Goal: Information Seeking & Learning: Check status

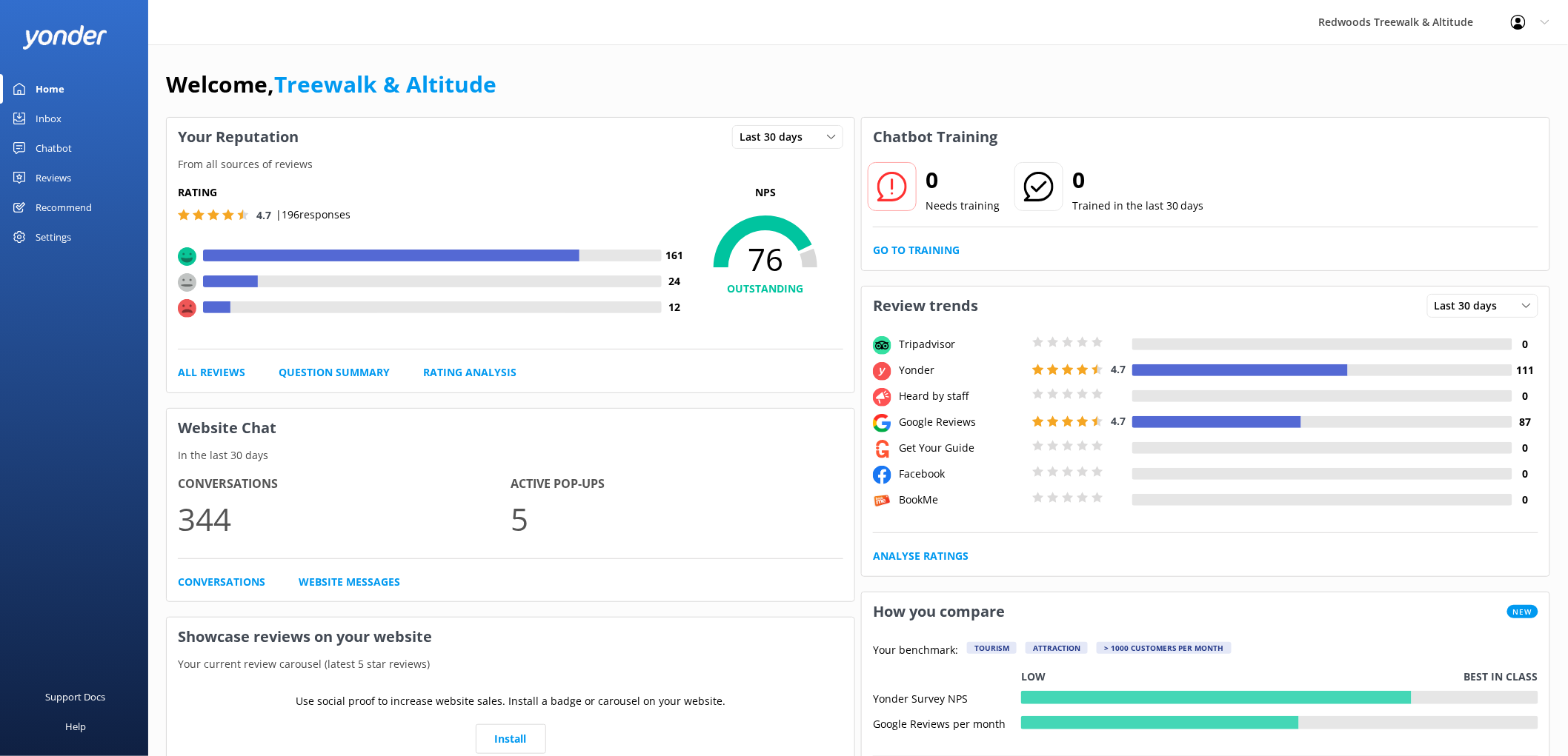
click at [41, 183] on div "Reviews" at bounding box center [53, 178] width 36 height 30
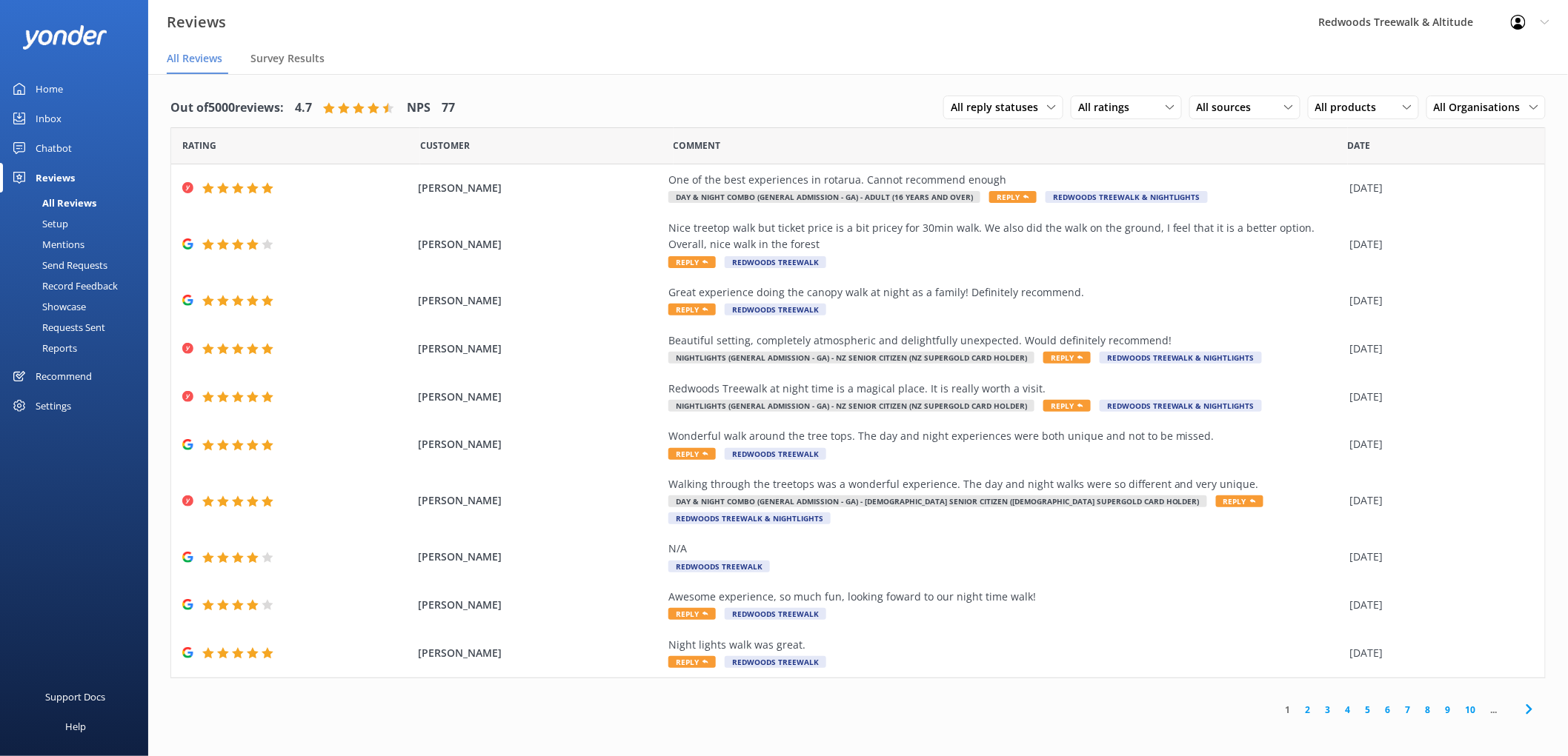
click at [84, 79] on link "Home" at bounding box center [74, 89] width 148 height 30
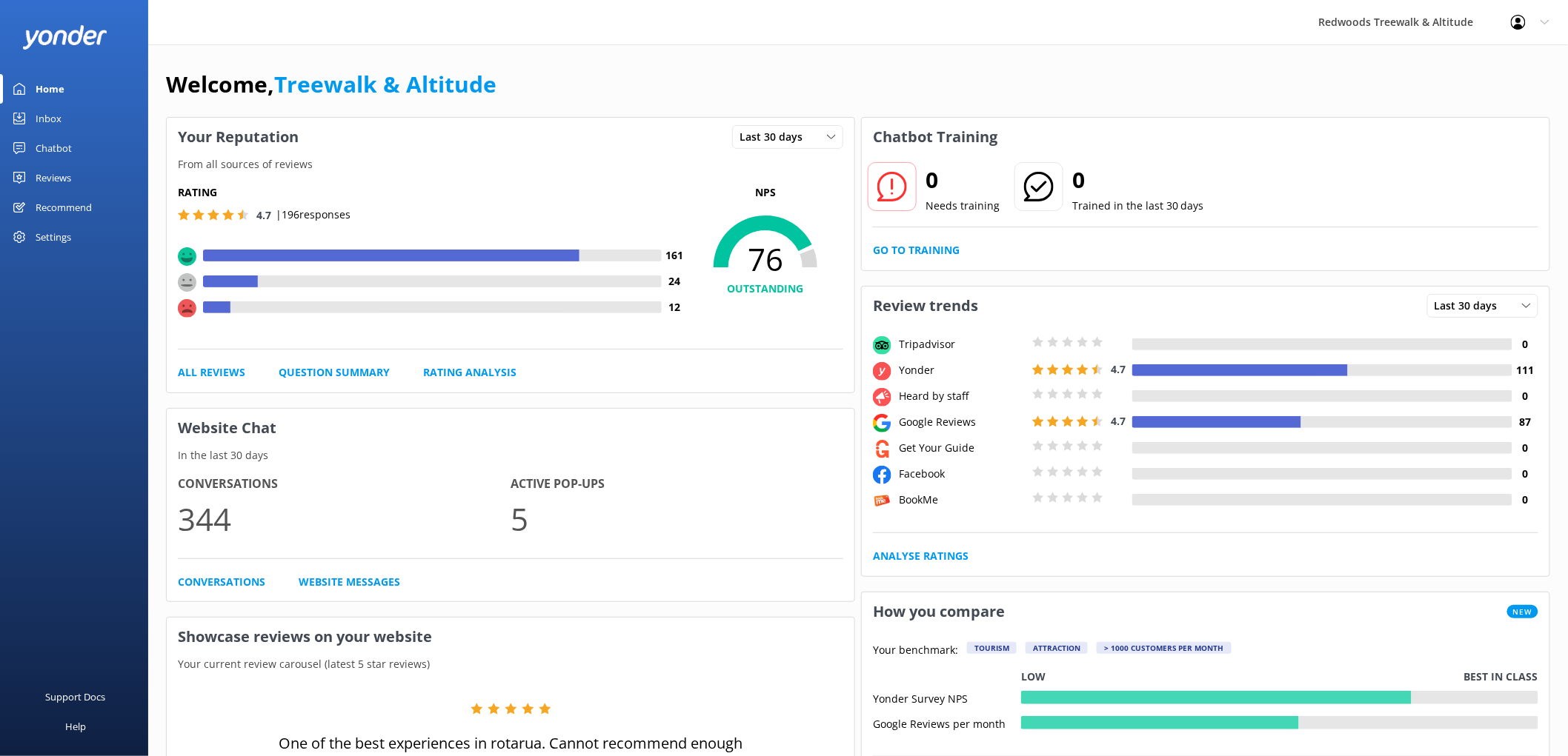
click at [75, 167] on link "Reviews" at bounding box center [74, 178] width 148 height 30
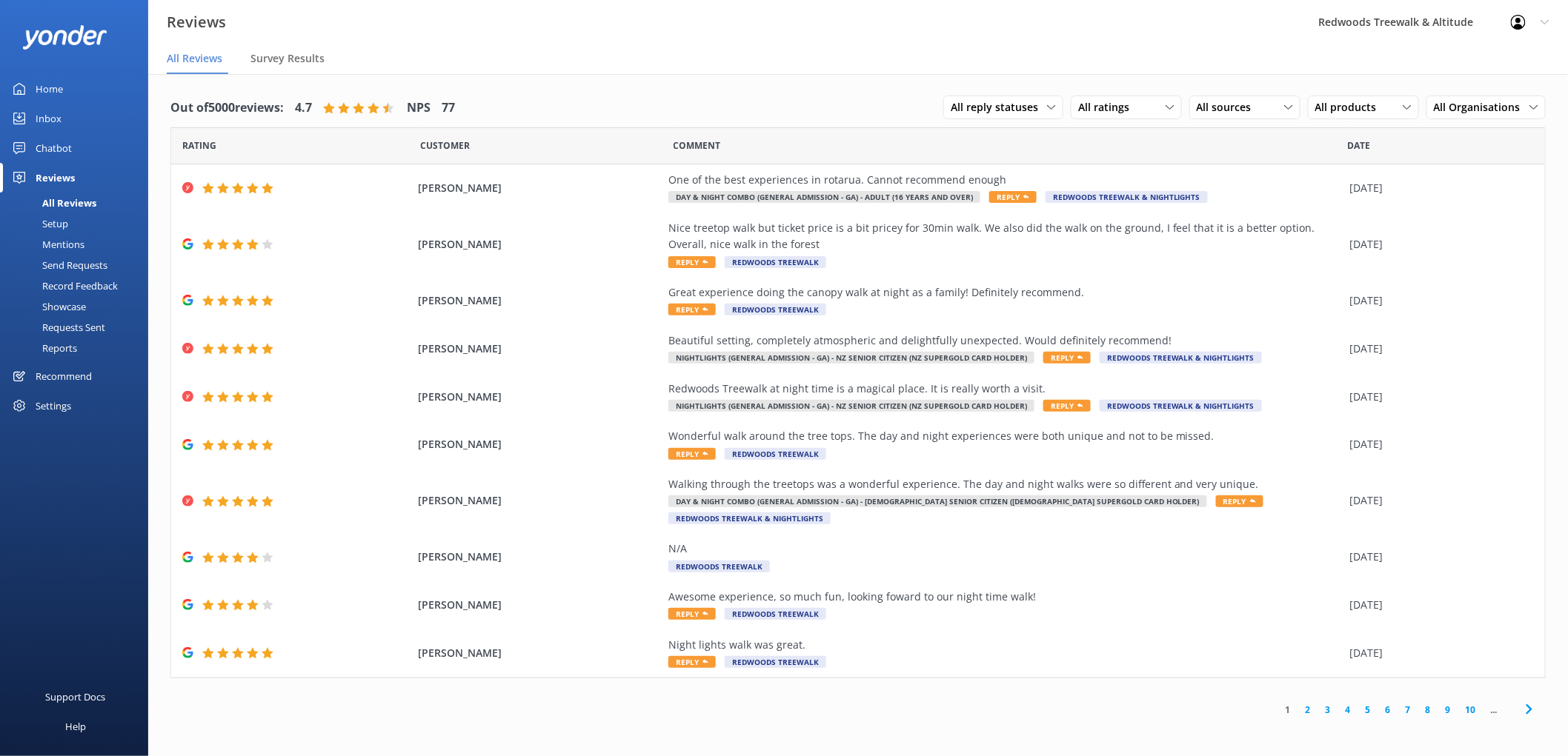
click at [71, 123] on link "Inbox" at bounding box center [74, 118] width 148 height 30
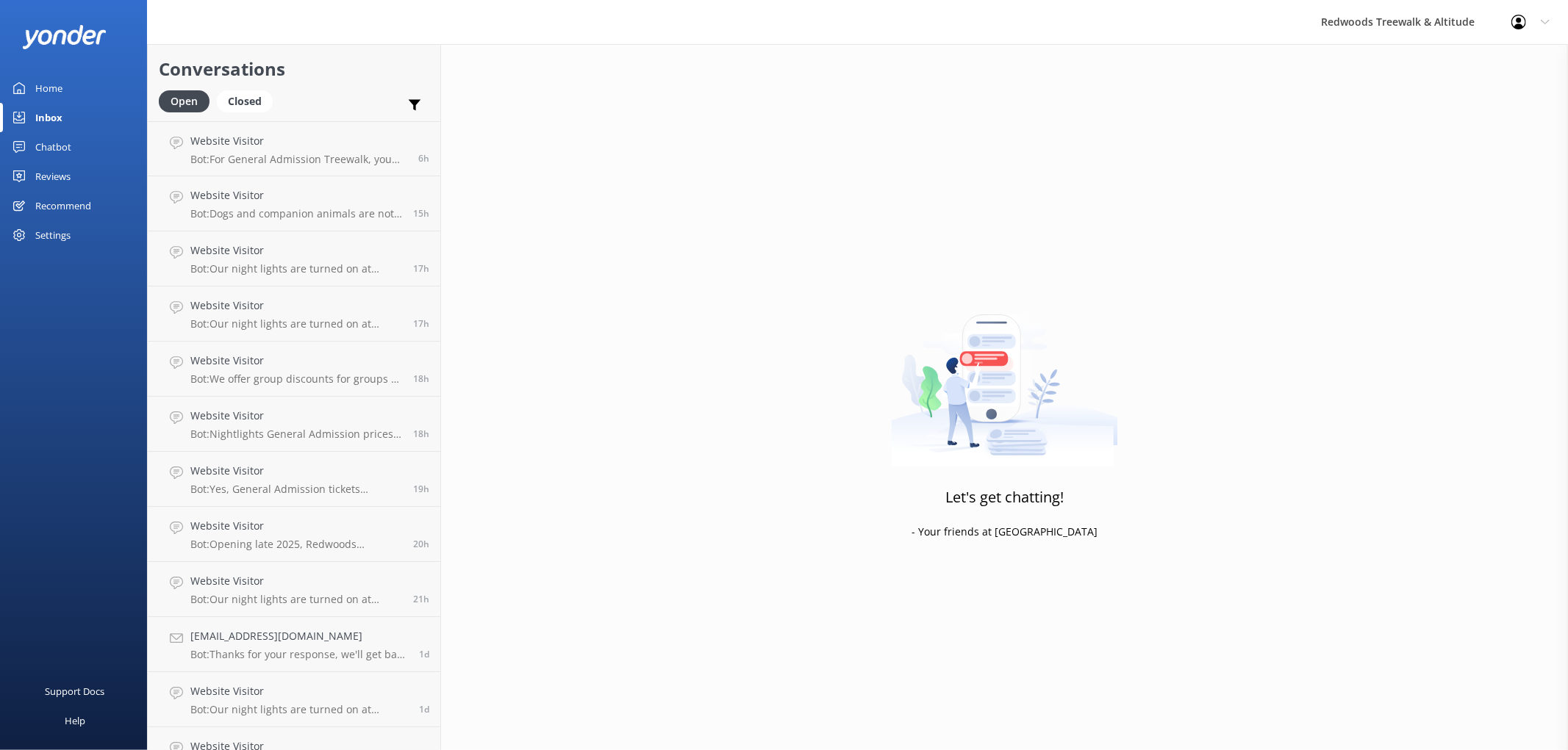
click at [85, 178] on link "Reviews" at bounding box center [73, 177] width 147 height 29
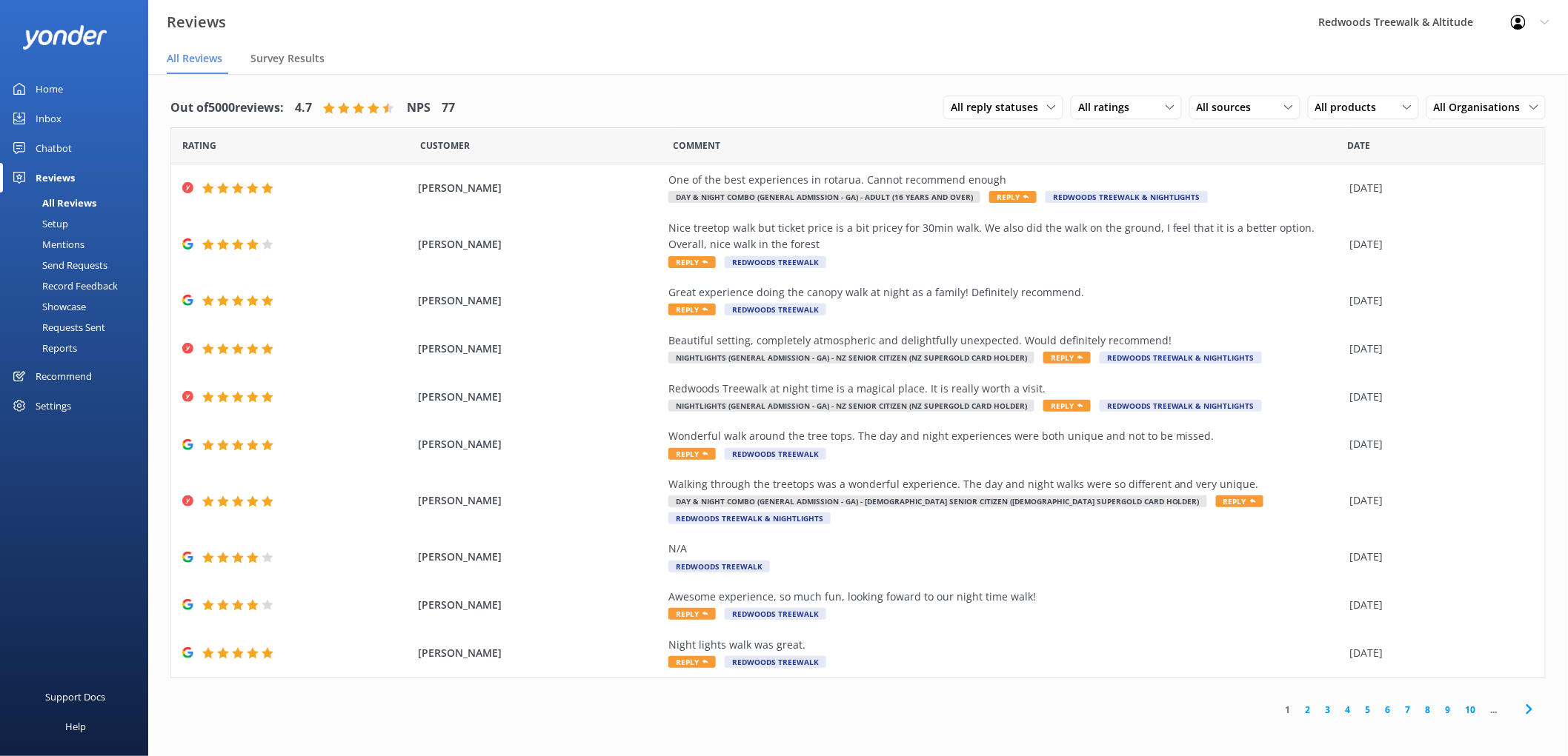
click at [65, 114] on link "Inbox" at bounding box center [74, 118] width 148 height 30
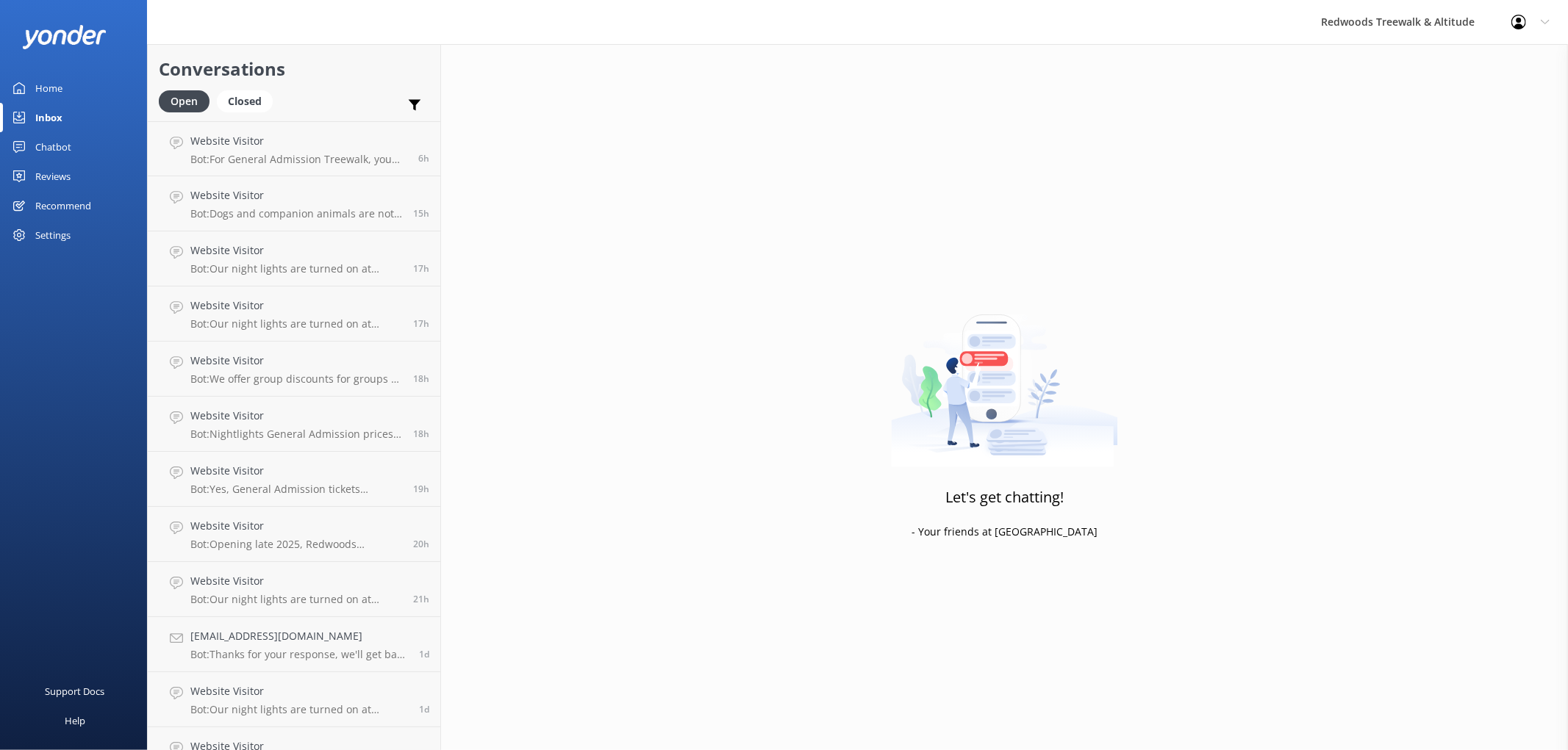
click at [39, 175] on div "Reviews" at bounding box center [53, 177] width 35 height 29
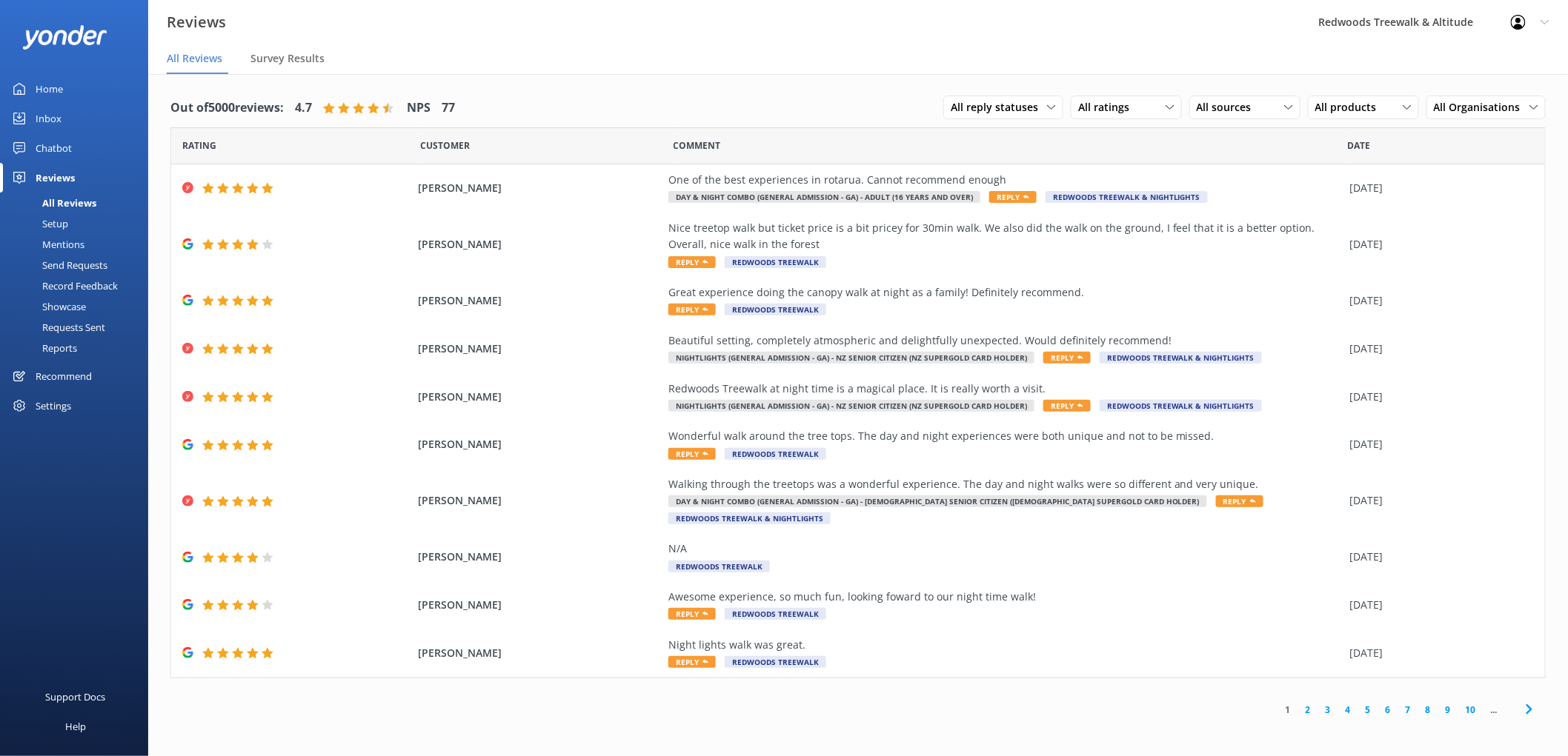
click at [39, 176] on div "Reviews" at bounding box center [55, 178] width 39 height 30
click at [82, 83] on link "Home" at bounding box center [74, 89] width 148 height 30
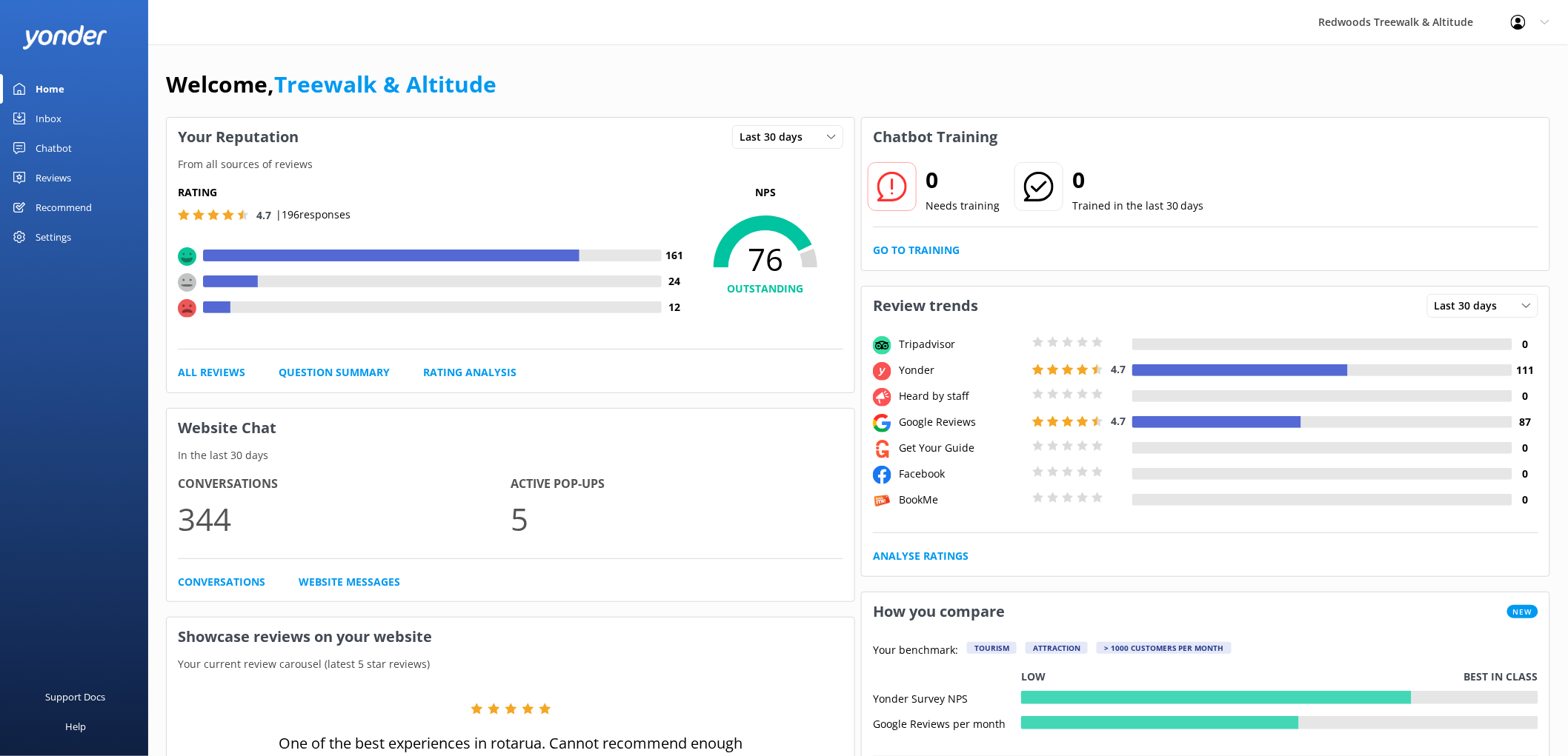
click at [98, 176] on link "Reviews" at bounding box center [74, 178] width 148 height 30
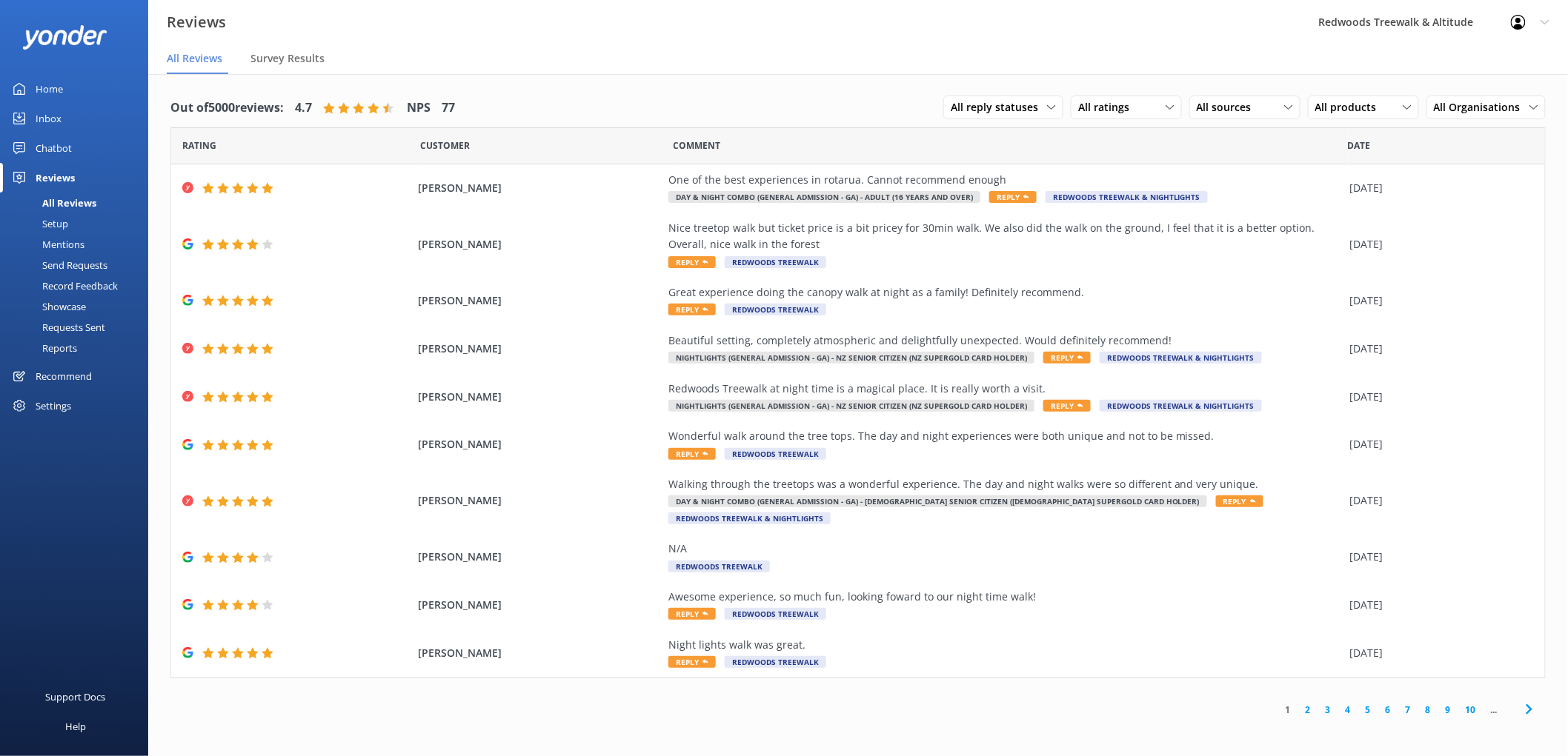
click at [95, 123] on link "Inbox" at bounding box center [74, 118] width 148 height 30
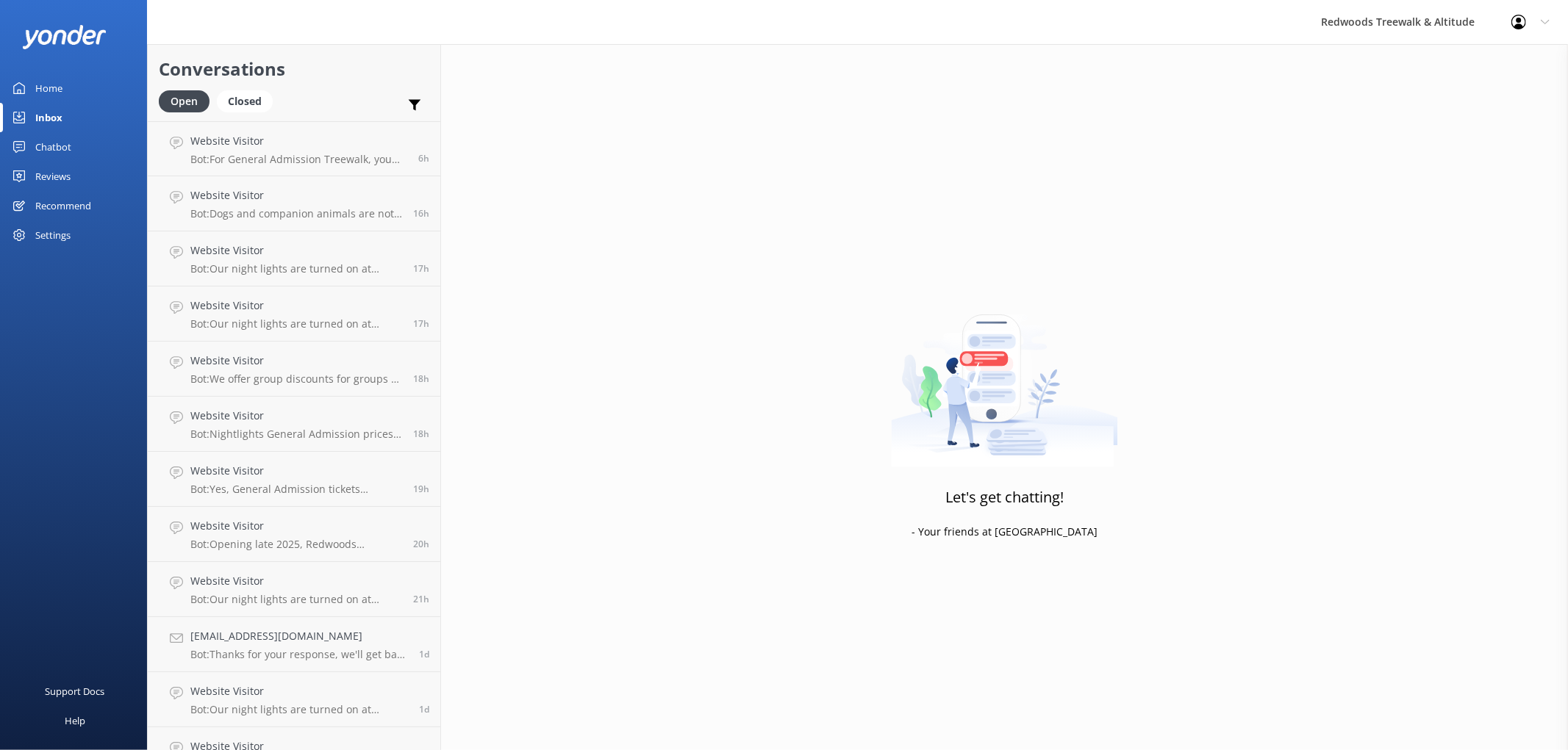
click at [65, 78] on link "Home" at bounding box center [73, 88] width 147 height 29
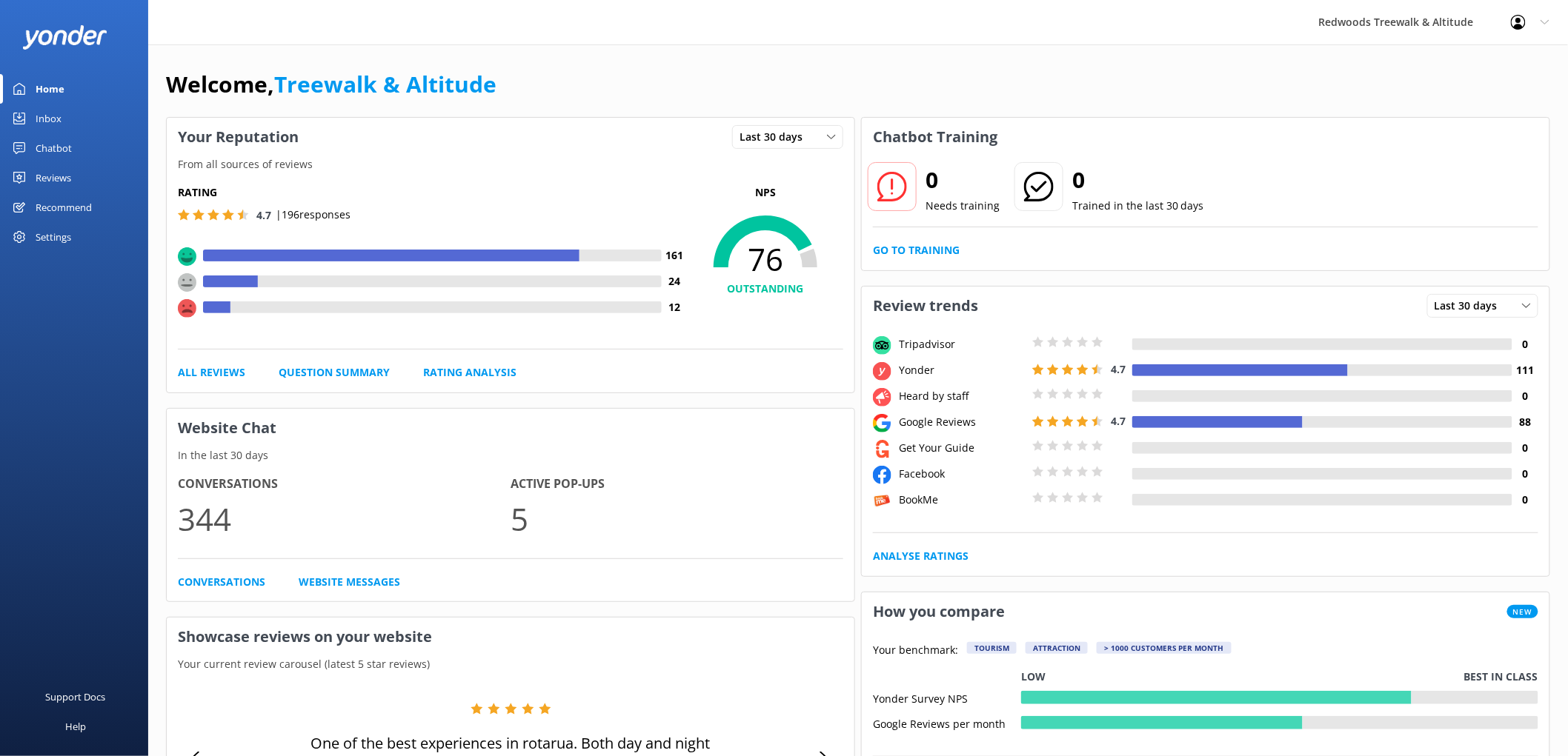
click at [88, 182] on link "Reviews" at bounding box center [74, 178] width 148 height 30
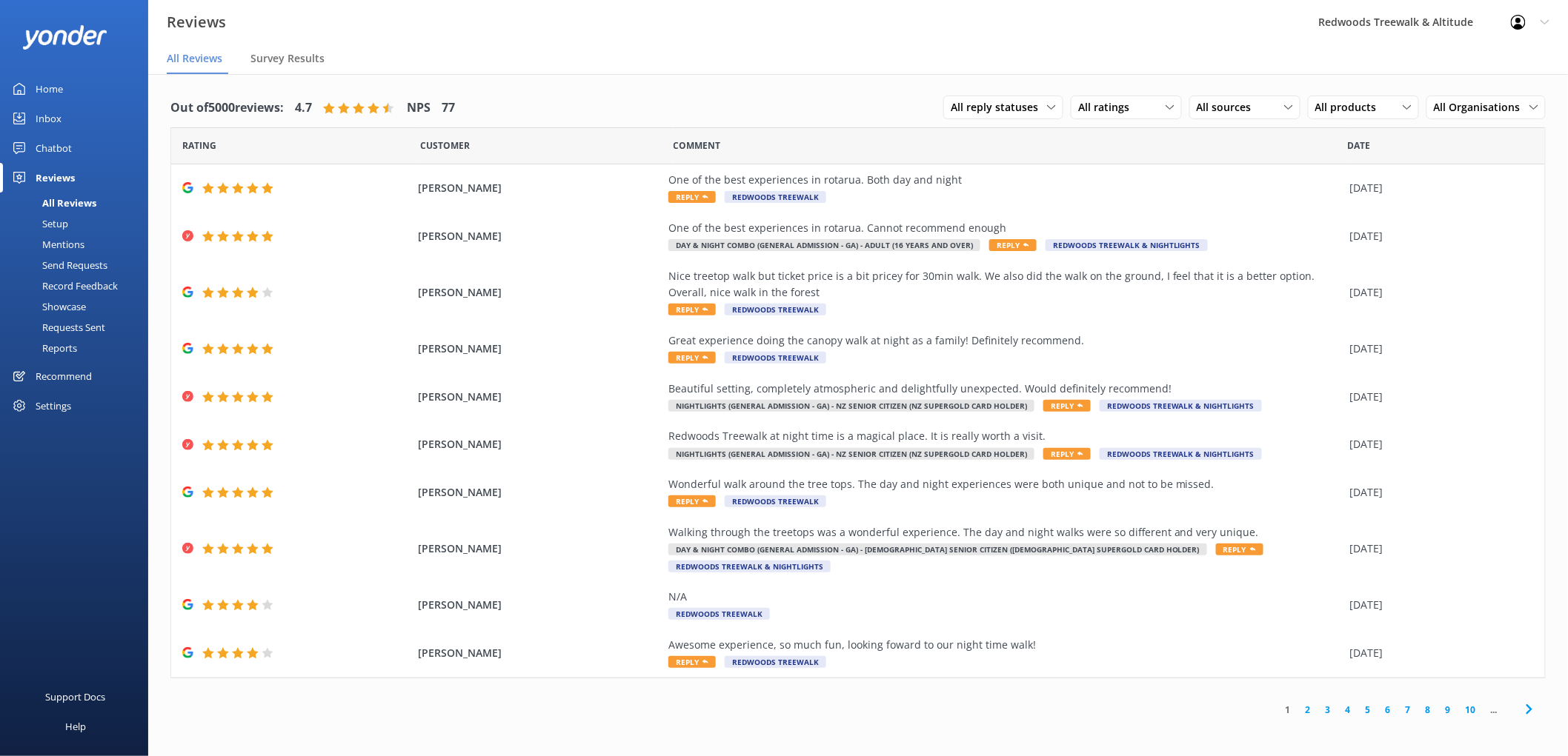
click at [57, 103] on div "Home" at bounding box center [50, 89] width 28 height 30
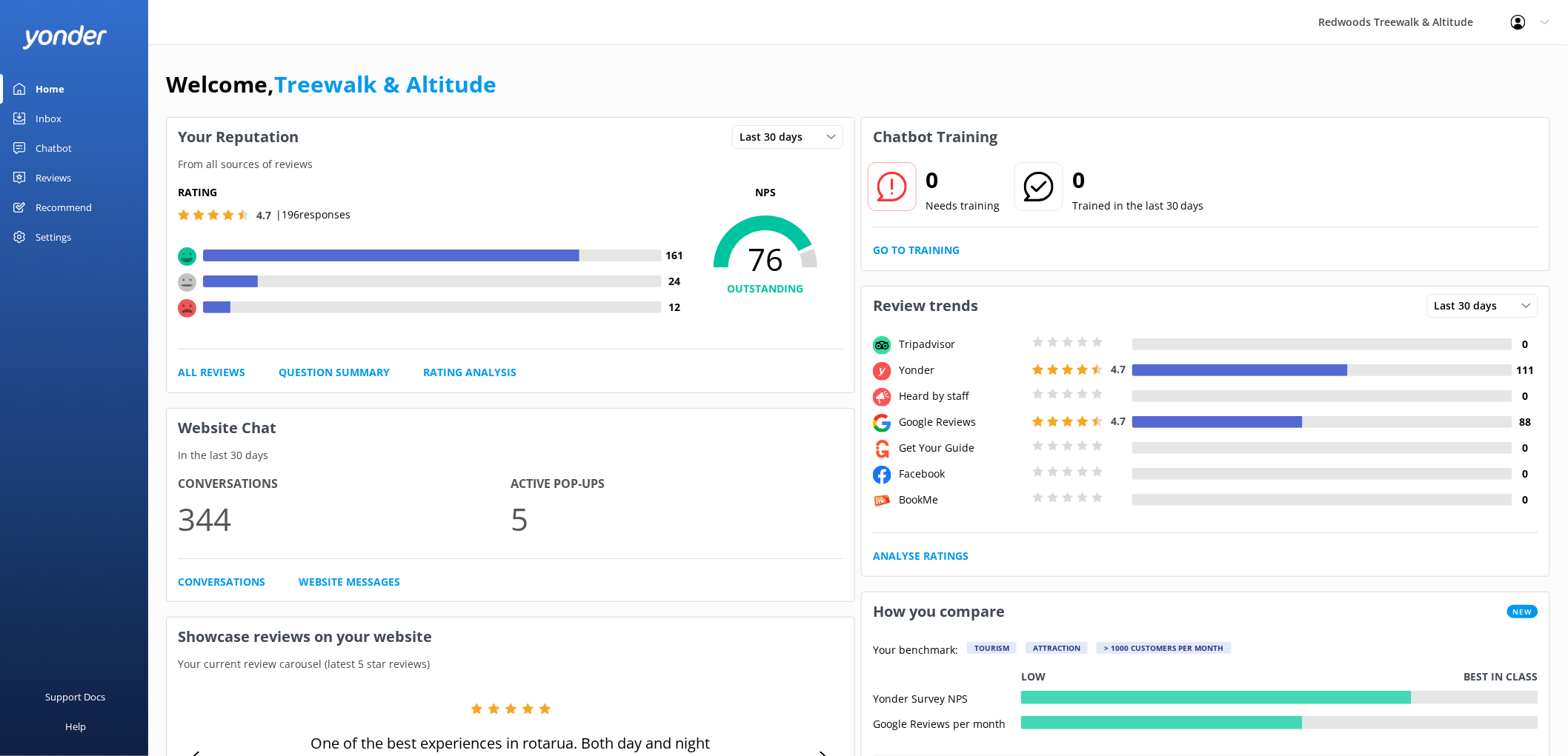
click at [75, 173] on link "Reviews" at bounding box center [74, 178] width 148 height 30
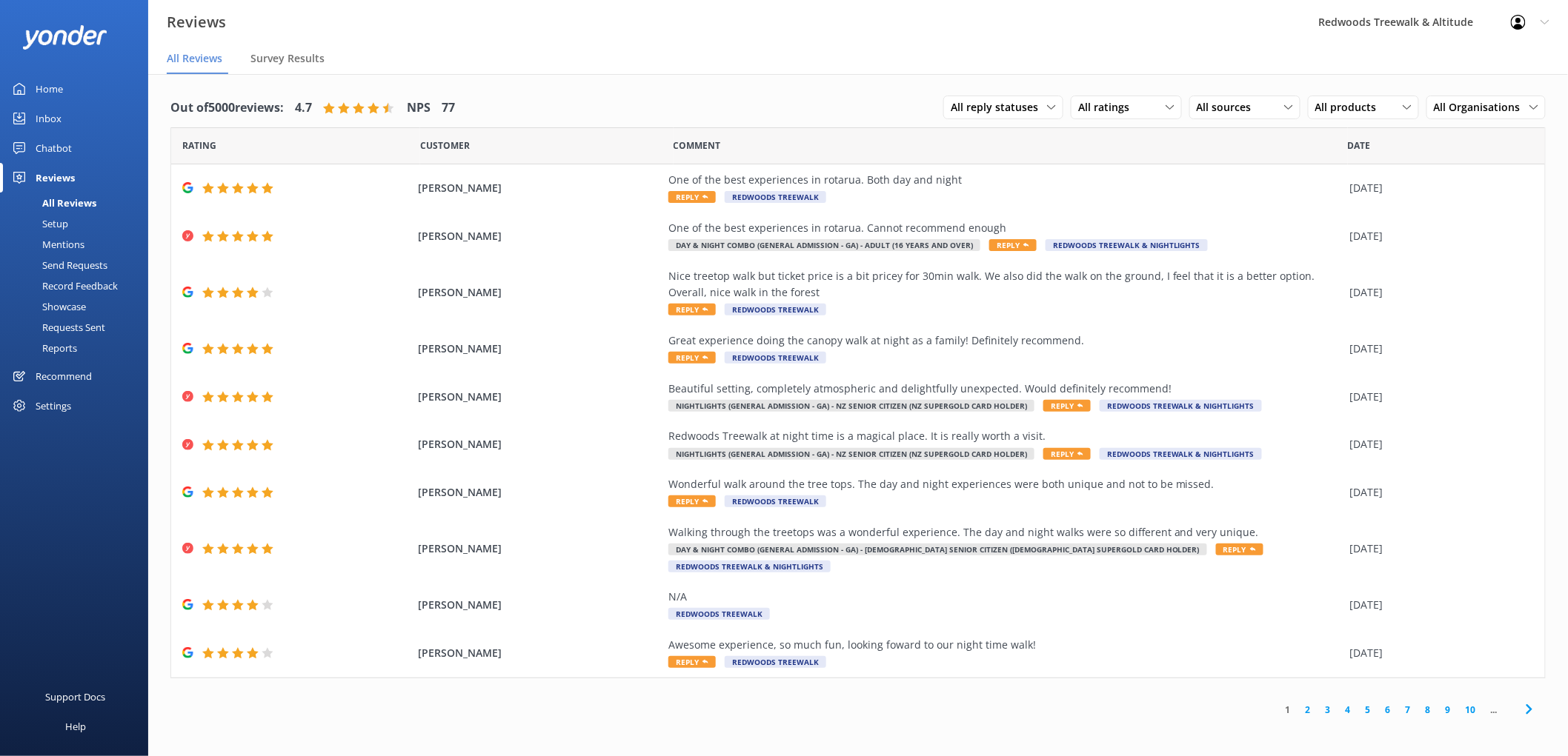
click at [70, 109] on link "Inbox" at bounding box center [74, 118] width 148 height 30
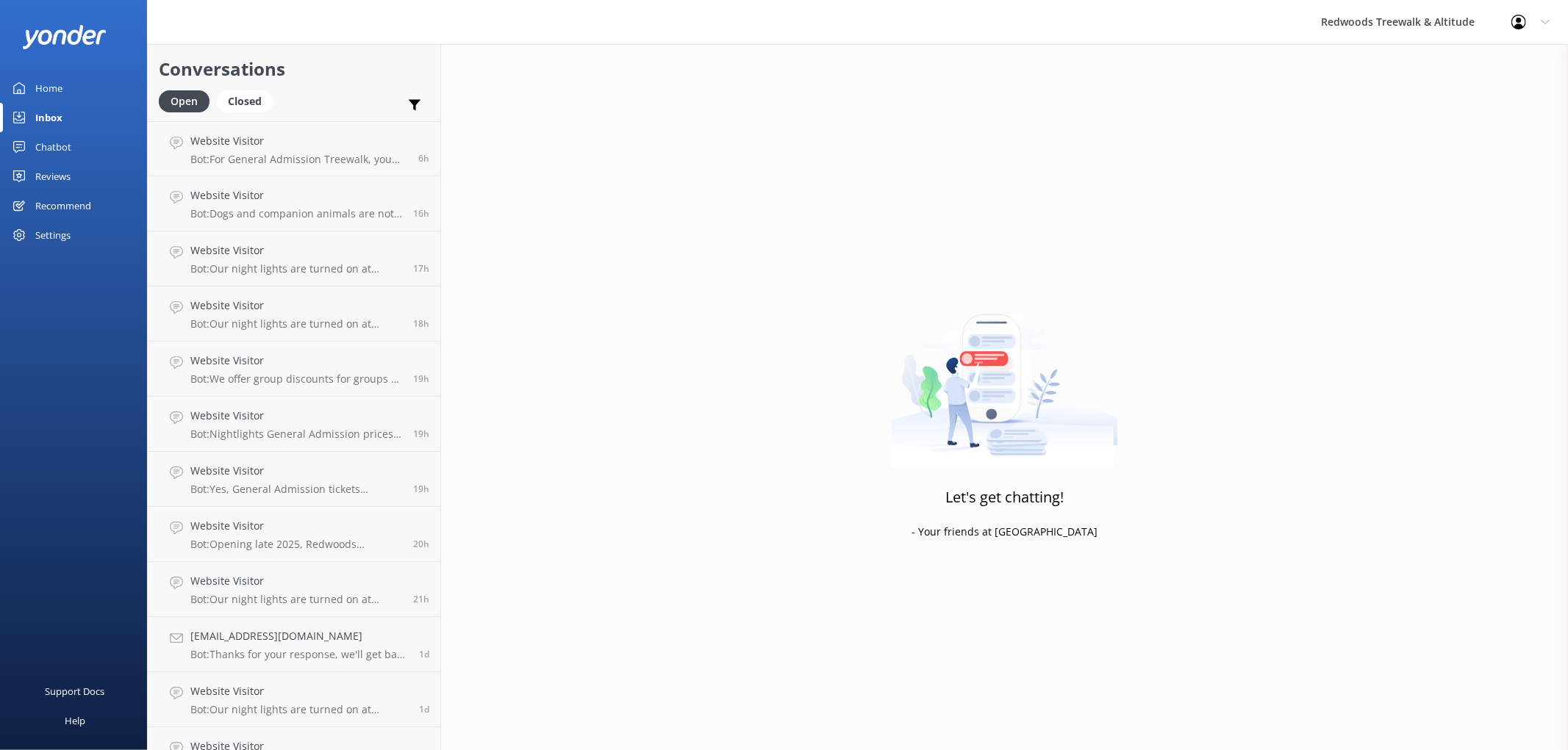
click at [62, 172] on div "Reviews" at bounding box center [53, 177] width 35 height 29
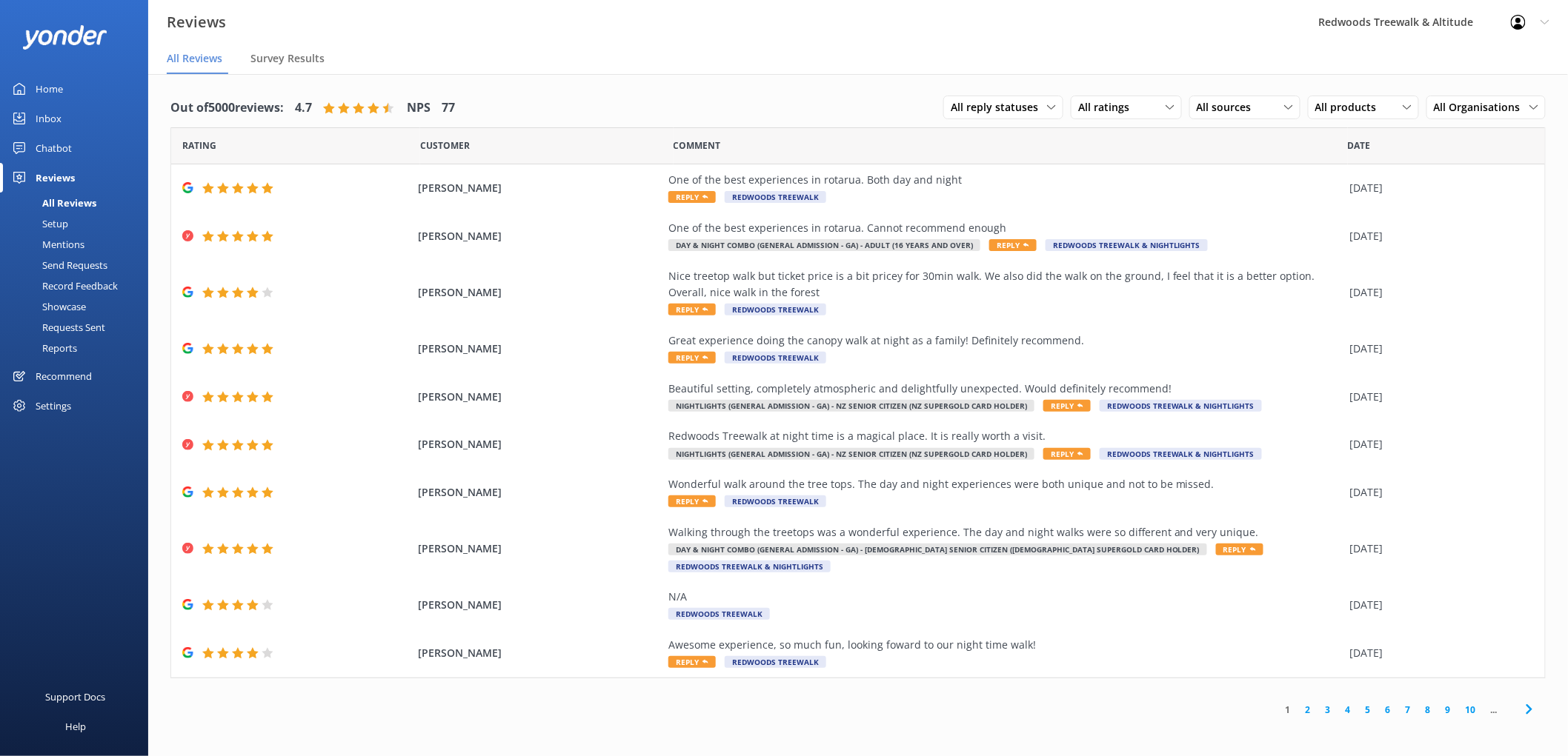
click at [54, 118] on div "Inbox" at bounding box center [49, 118] width 26 height 30
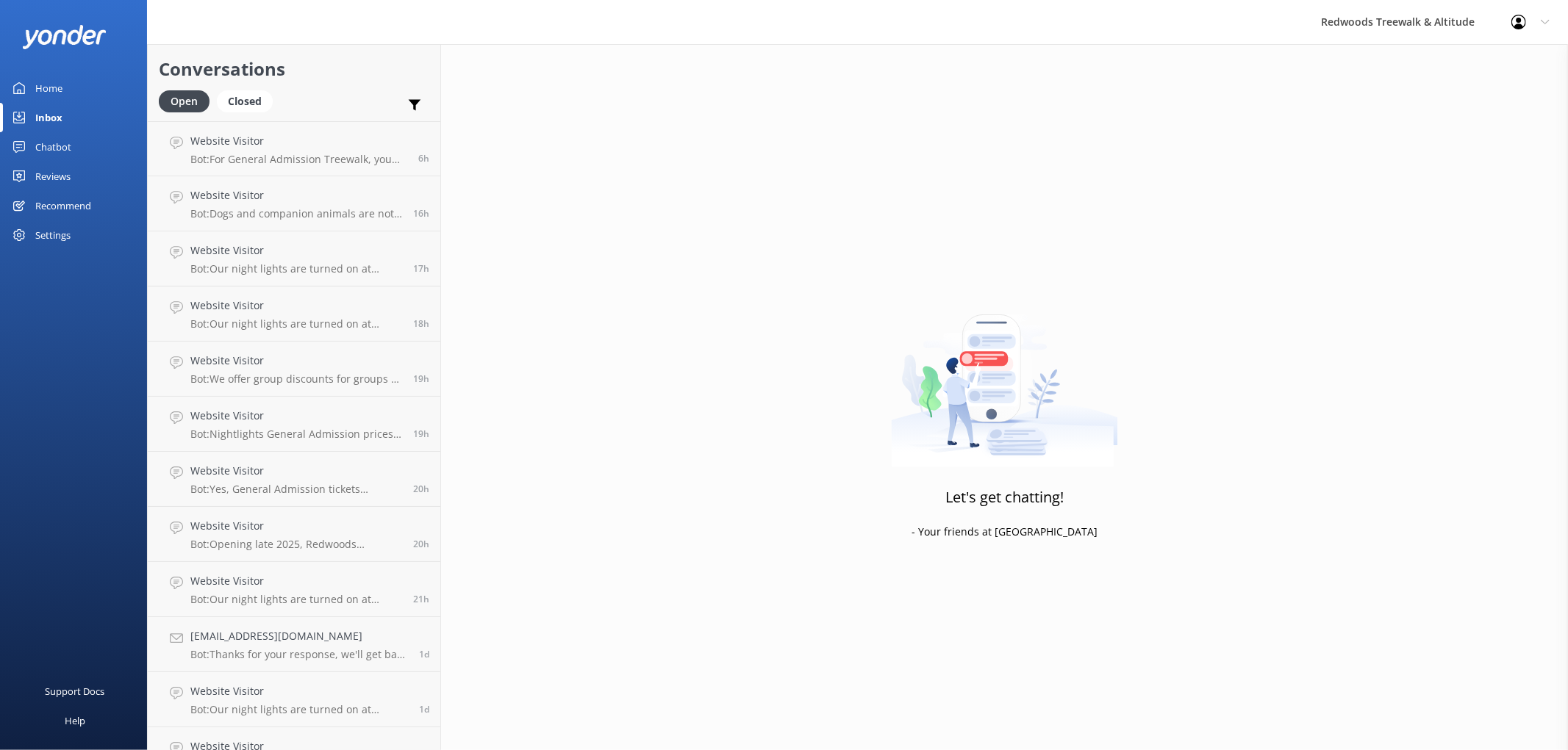
click at [82, 66] on div at bounding box center [73, 36] width 147 height 73
click at [37, 116] on div "Inbox" at bounding box center [49, 117] width 28 height 29
click at [56, 85] on div "Home" at bounding box center [49, 88] width 28 height 29
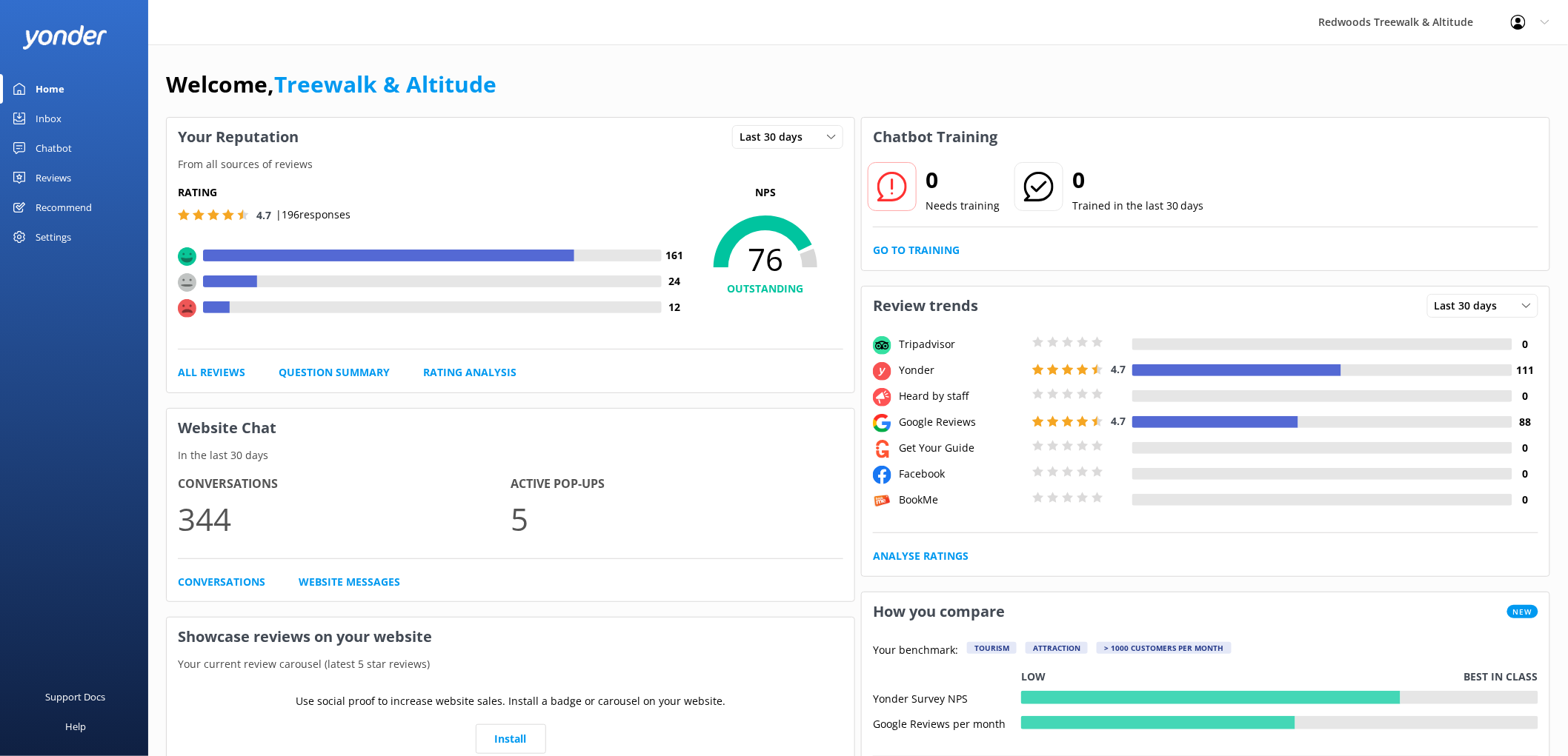
click at [83, 187] on link "Reviews" at bounding box center [74, 178] width 148 height 30
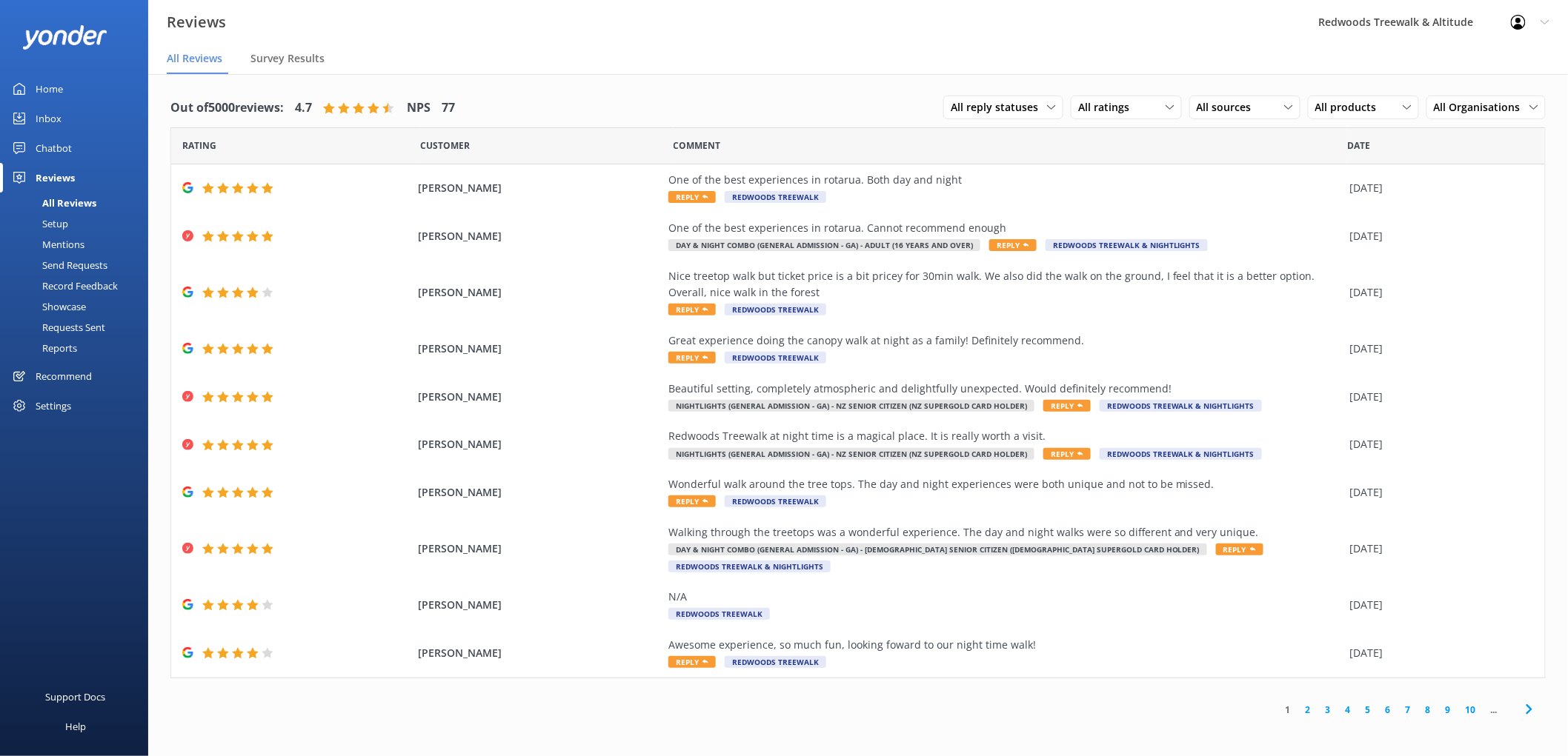
click at [90, 129] on link "Inbox" at bounding box center [74, 118] width 148 height 30
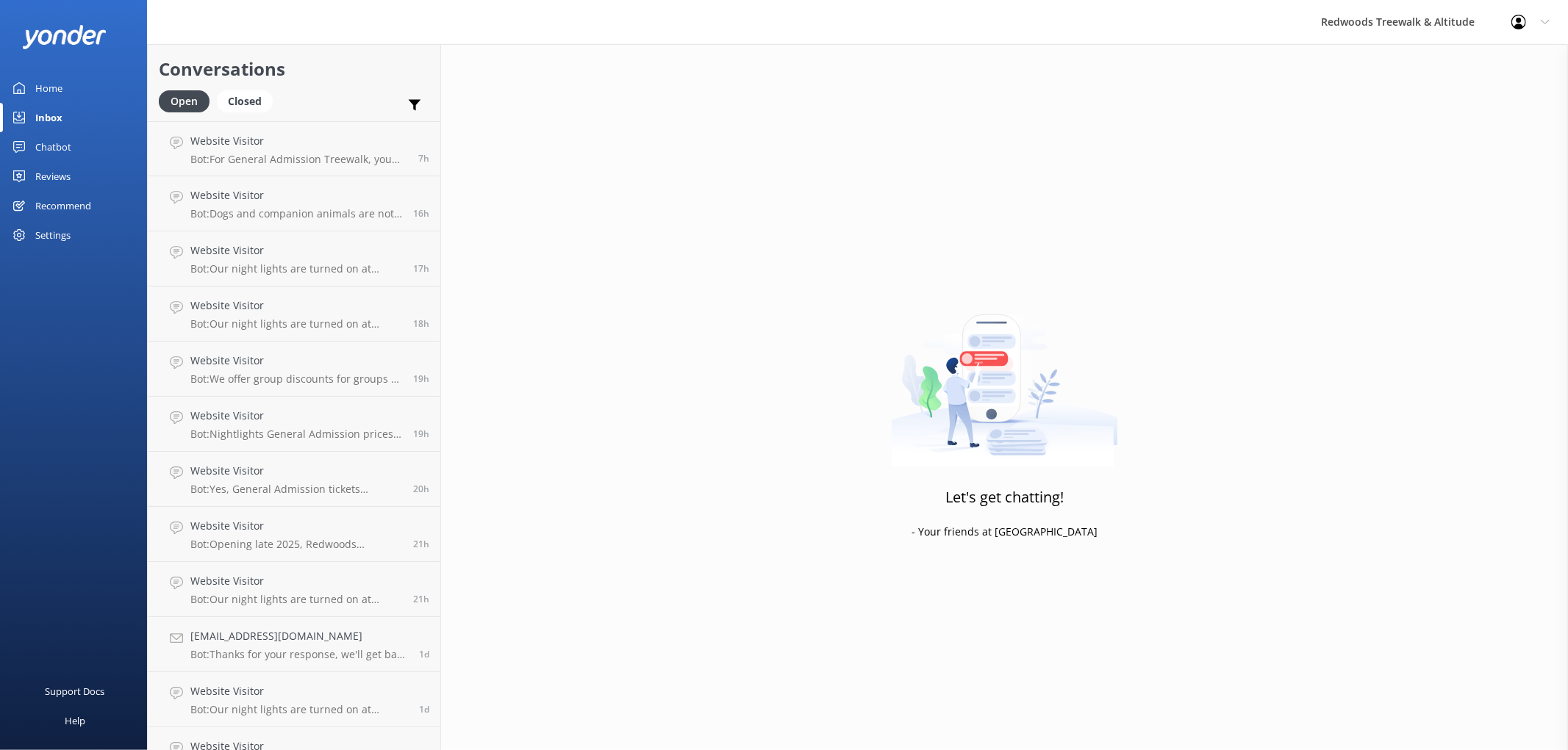
click at [47, 171] on div "Reviews" at bounding box center [53, 177] width 35 height 29
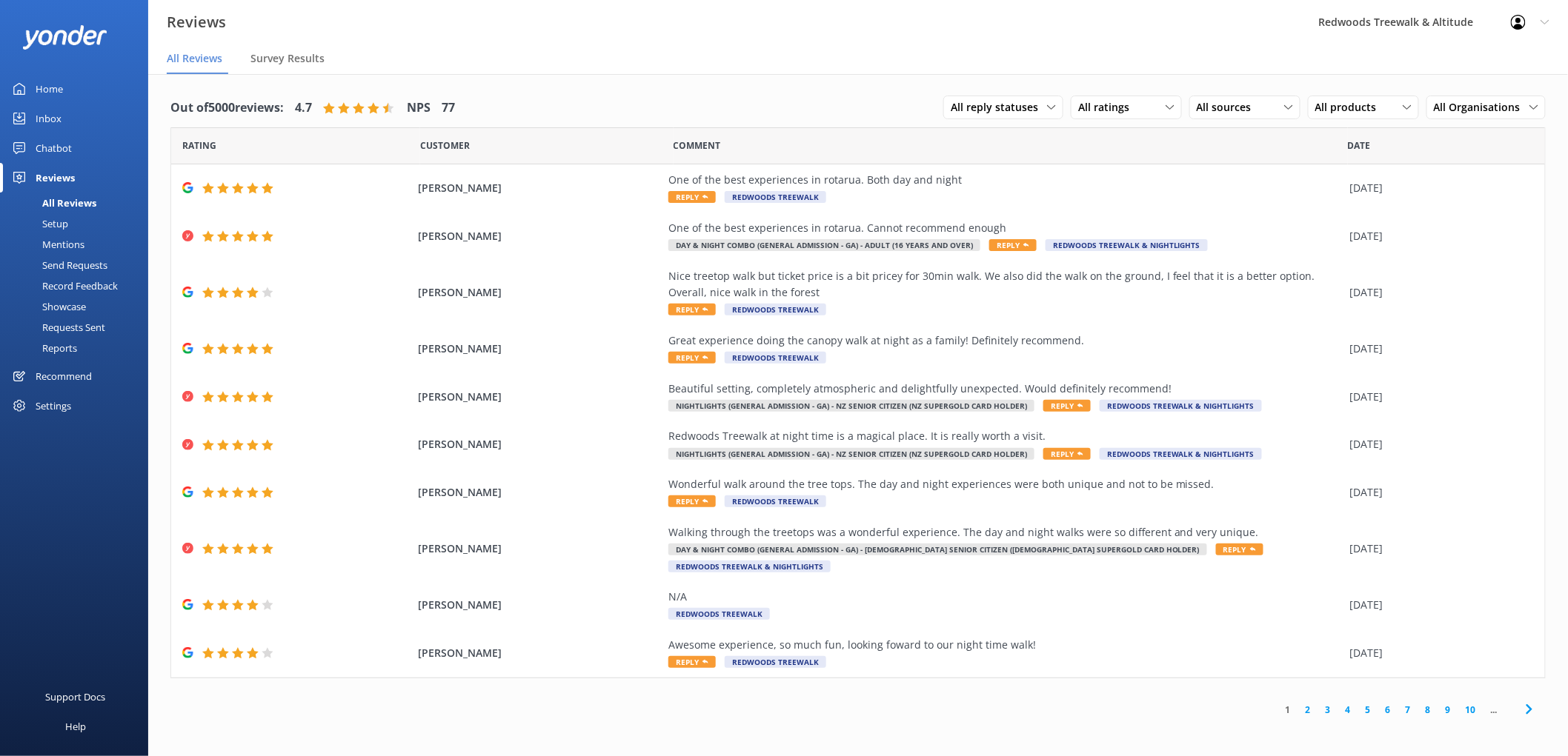
click at [83, 93] on link "Home" at bounding box center [74, 89] width 148 height 30
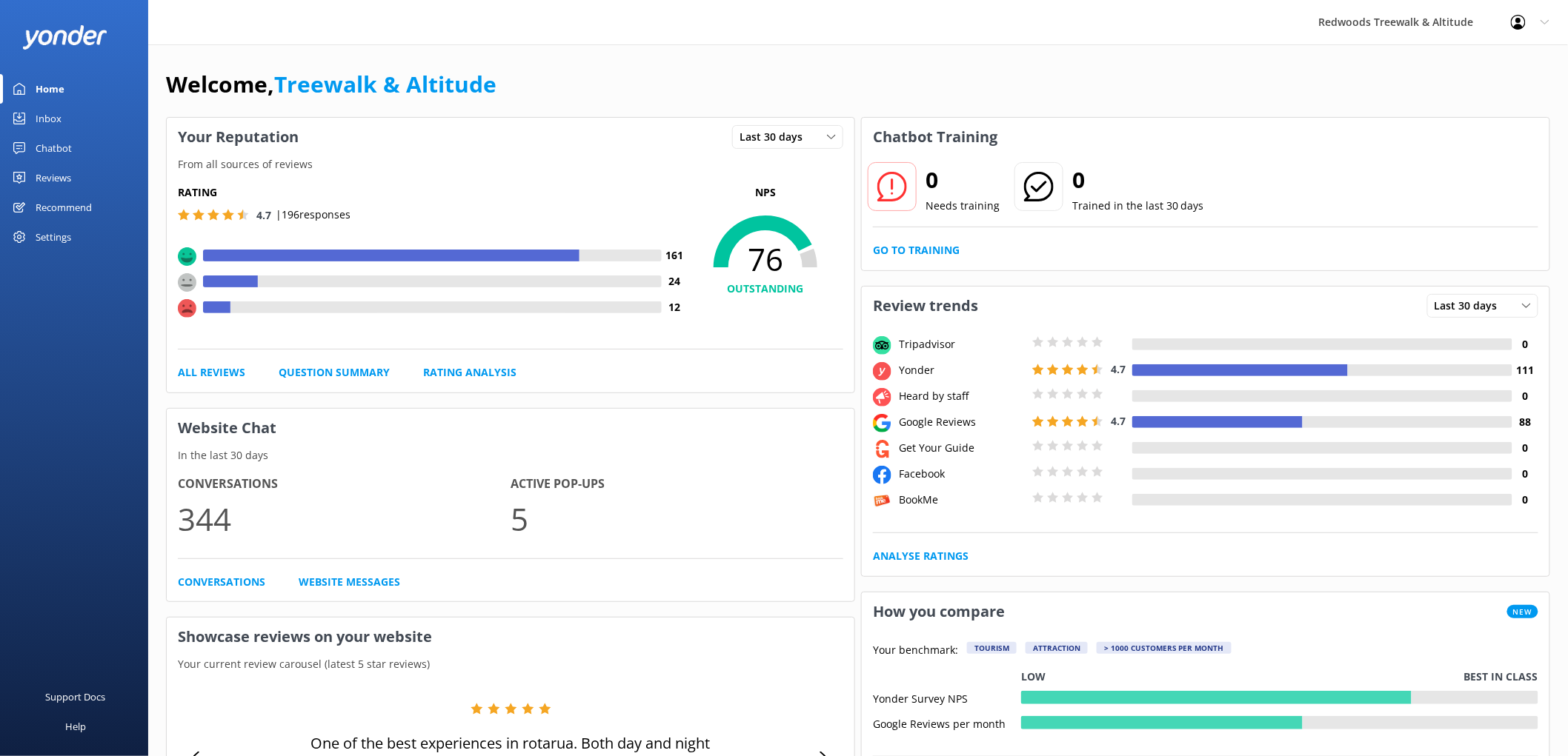
click at [79, 178] on link "Reviews" at bounding box center [74, 178] width 148 height 30
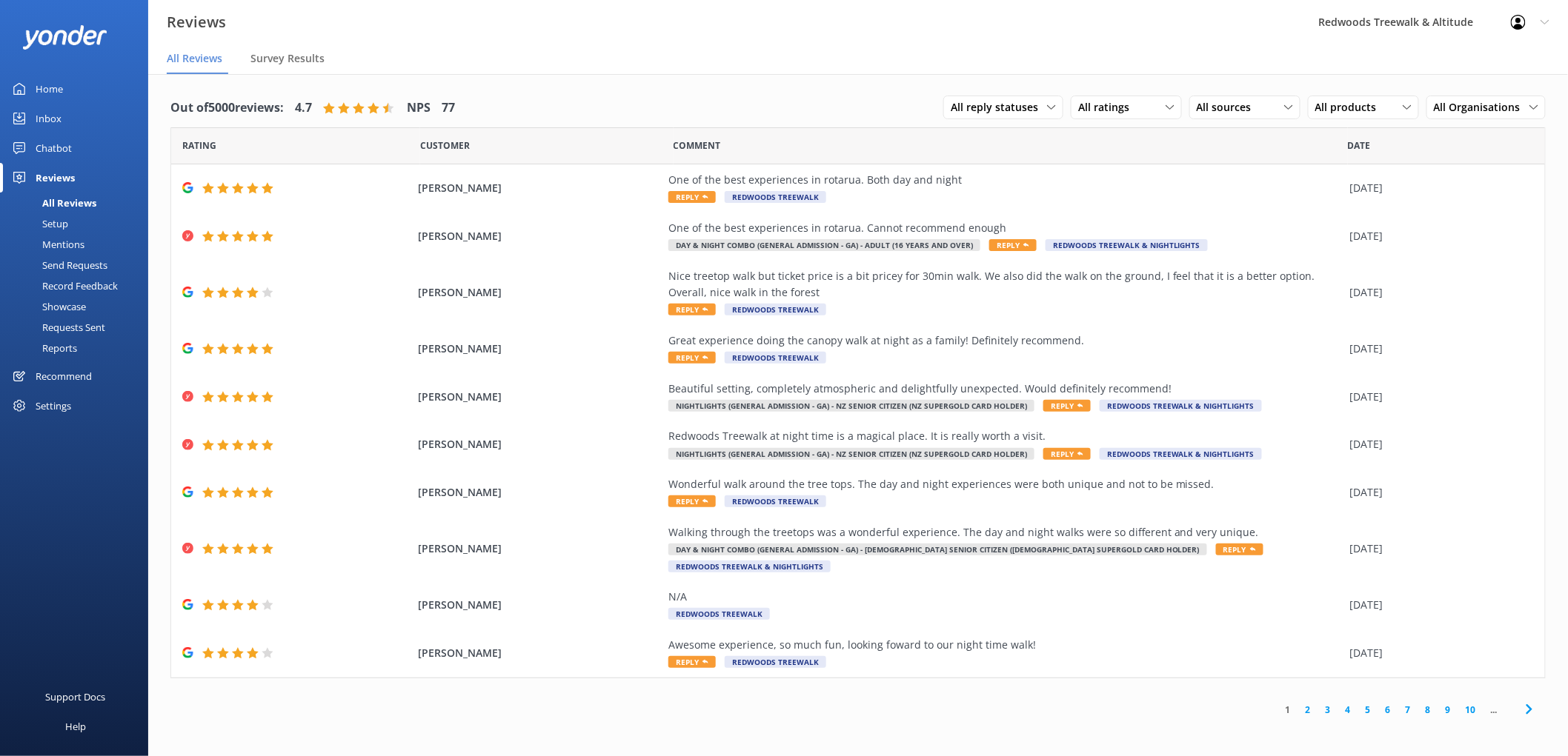
click at [114, 90] on link "Home" at bounding box center [74, 89] width 148 height 30
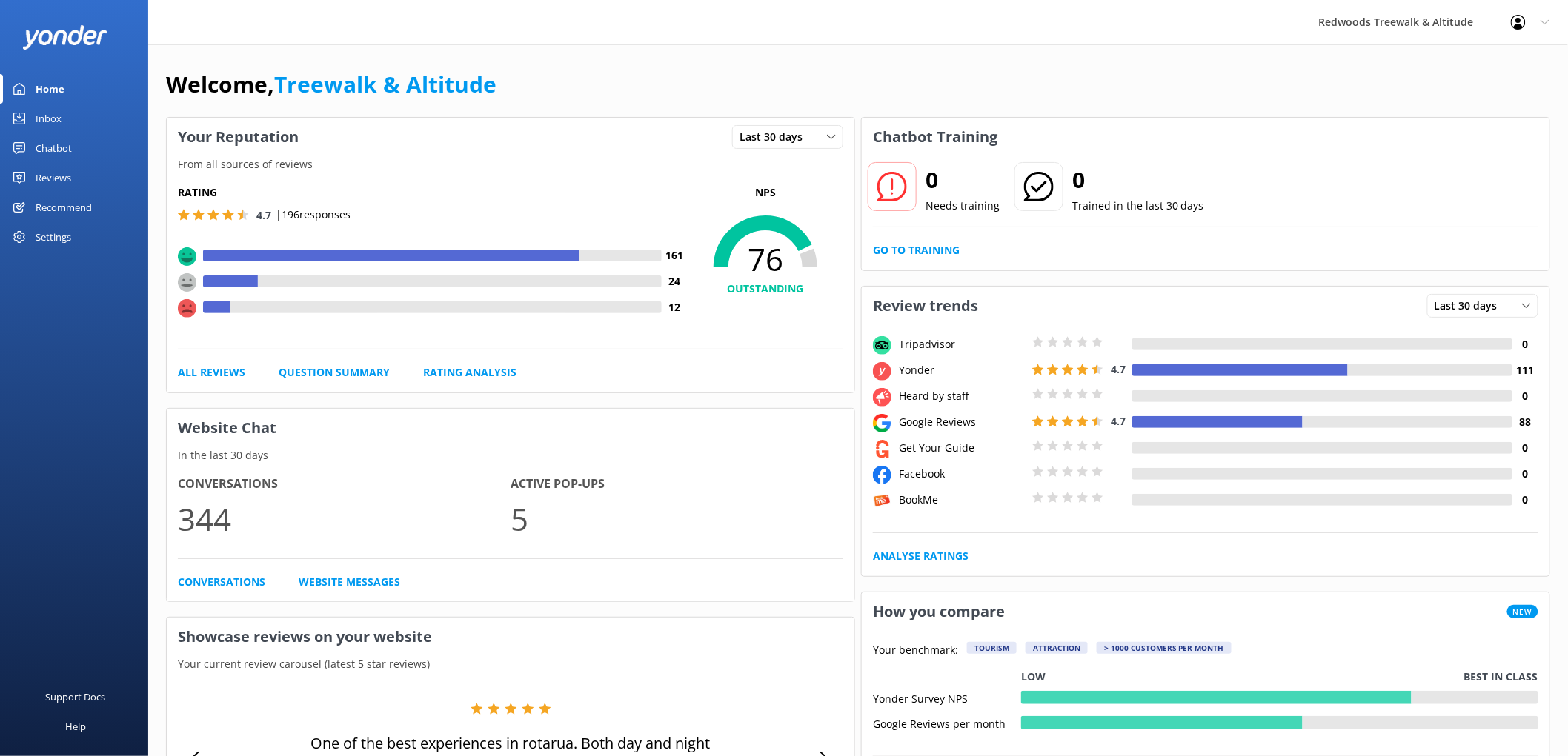
click at [53, 126] on div "Inbox" at bounding box center [49, 118] width 26 height 30
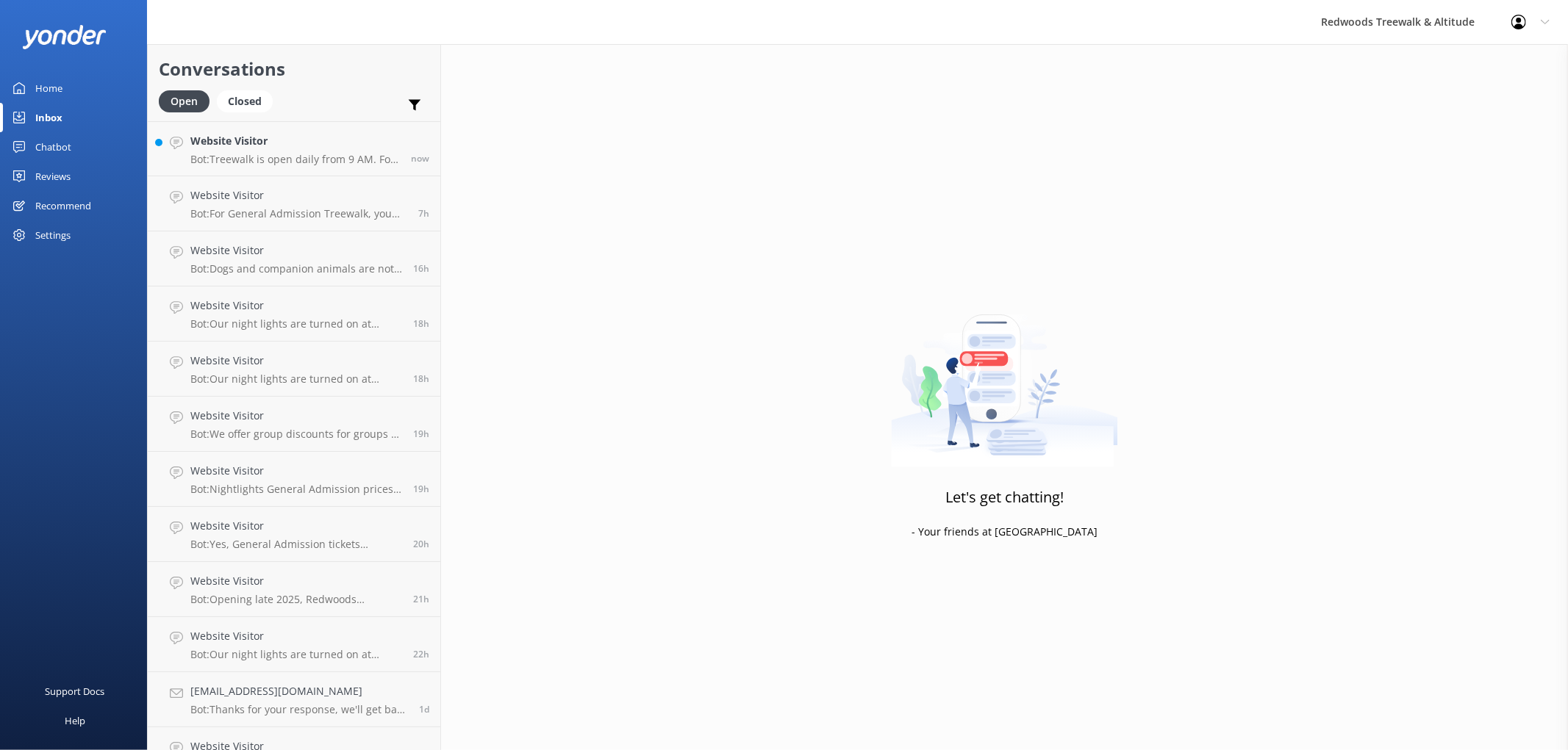
click at [53, 125] on div "Inbox" at bounding box center [49, 117] width 28 height 29
click at [290, 142] on h4 "Website Visitor" at bounding box center [295, 141] width 210 height 16
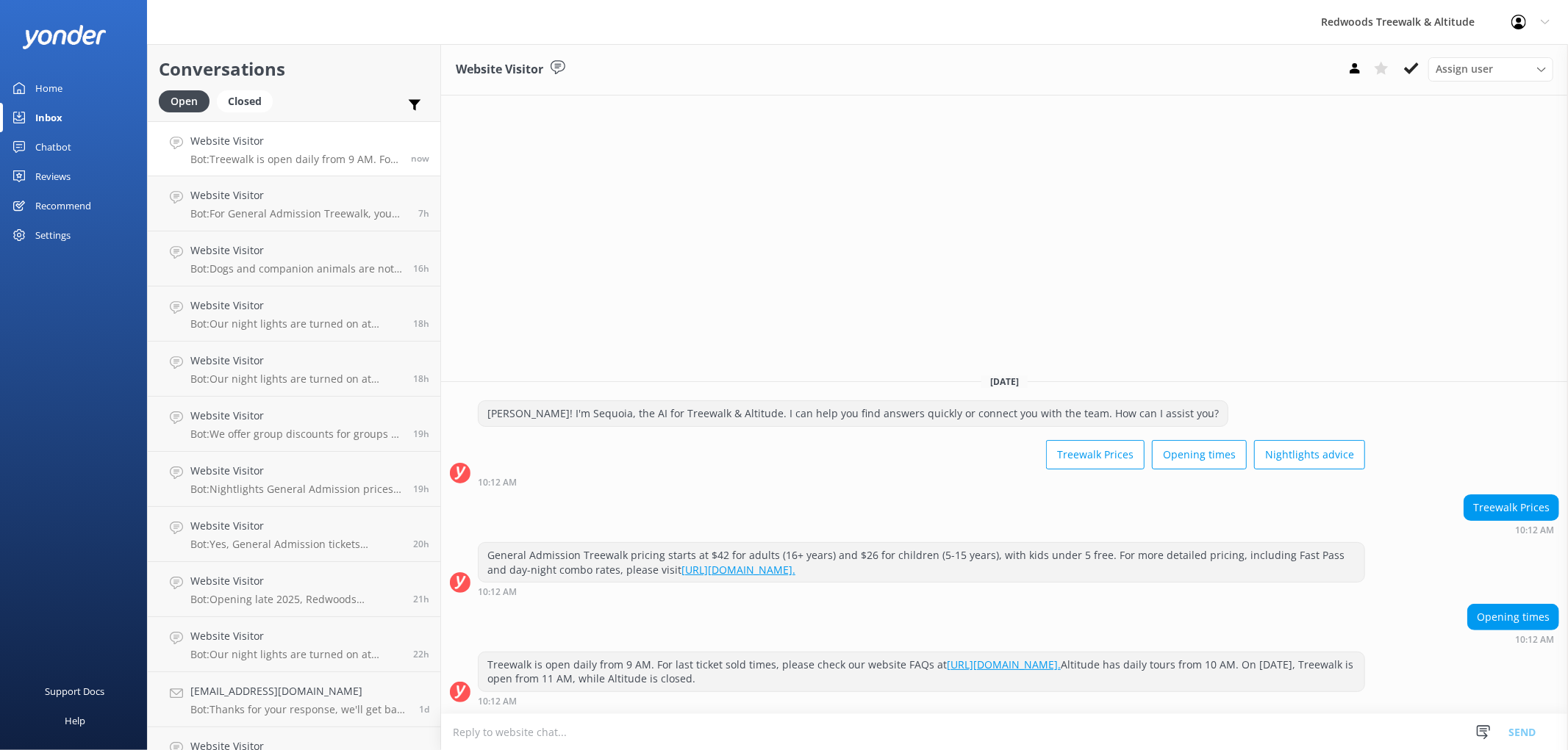
click at [85, 83] on link "Home" at bounding box center [73, 88] width 147 height 29
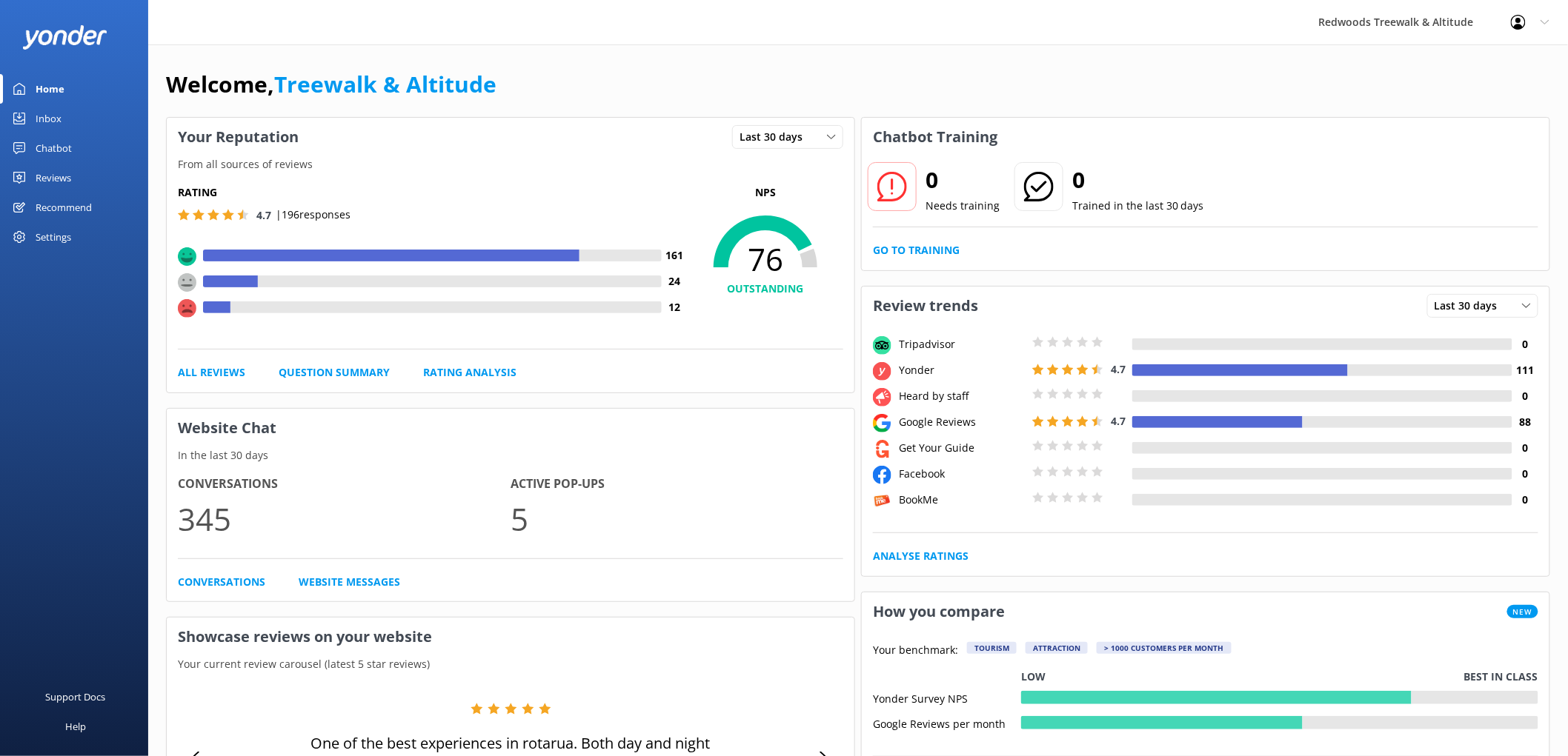
click at [74, 168] on link "Reviews" at bounding box center [74, 178] width 148 height 30
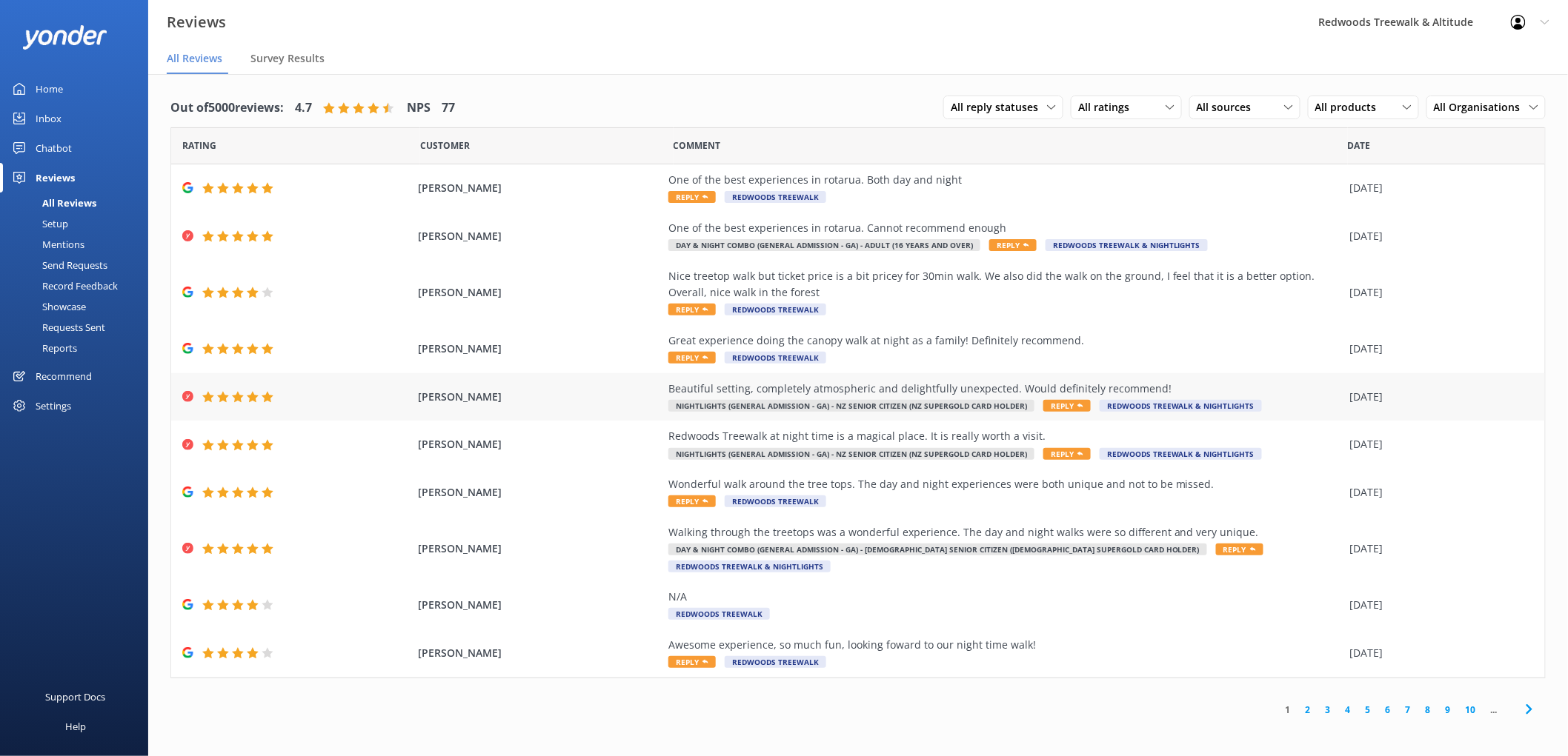
scroll to position [30, 0]
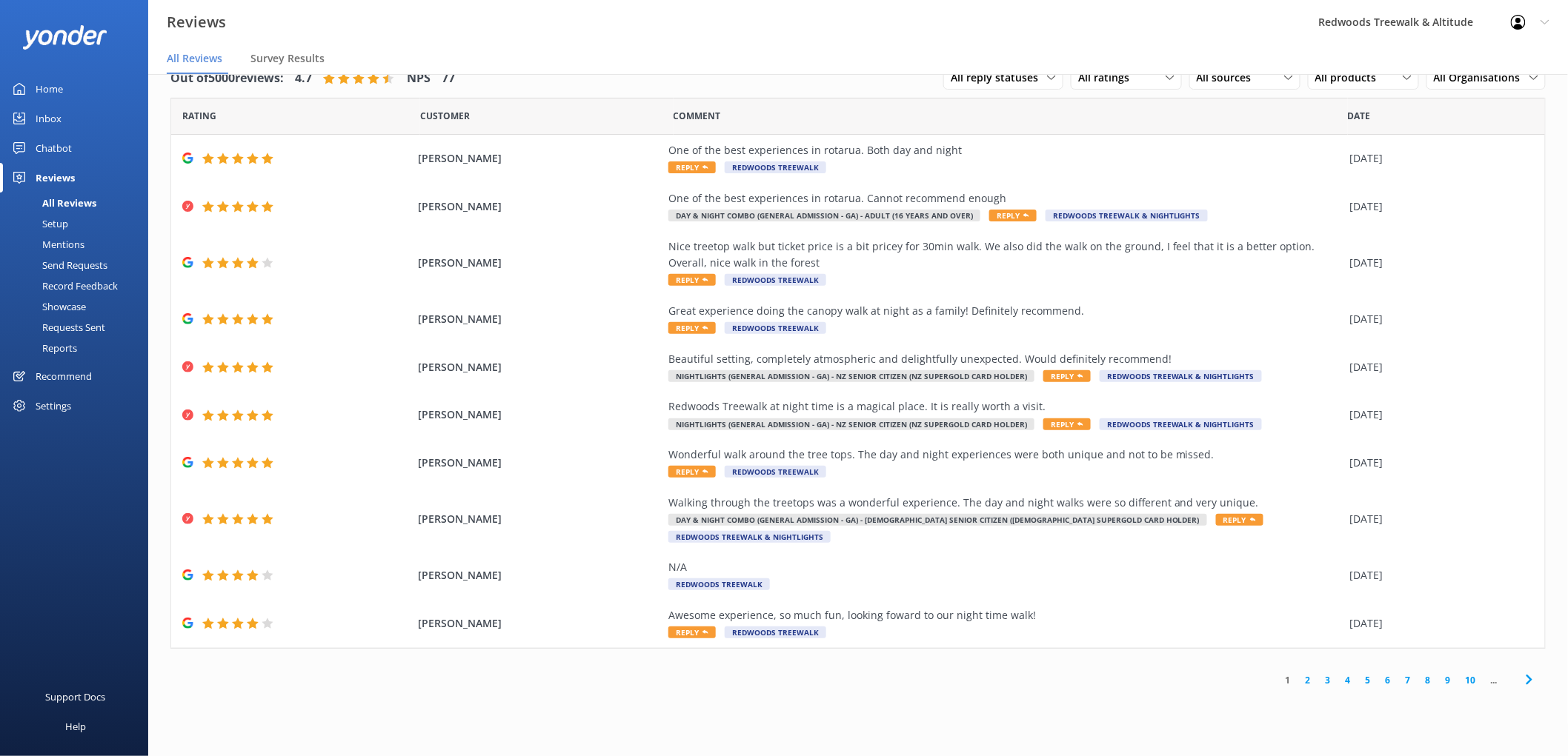
click at [1312, 673] on link "2" at bounding box center [1307, 680] width 20 height 14
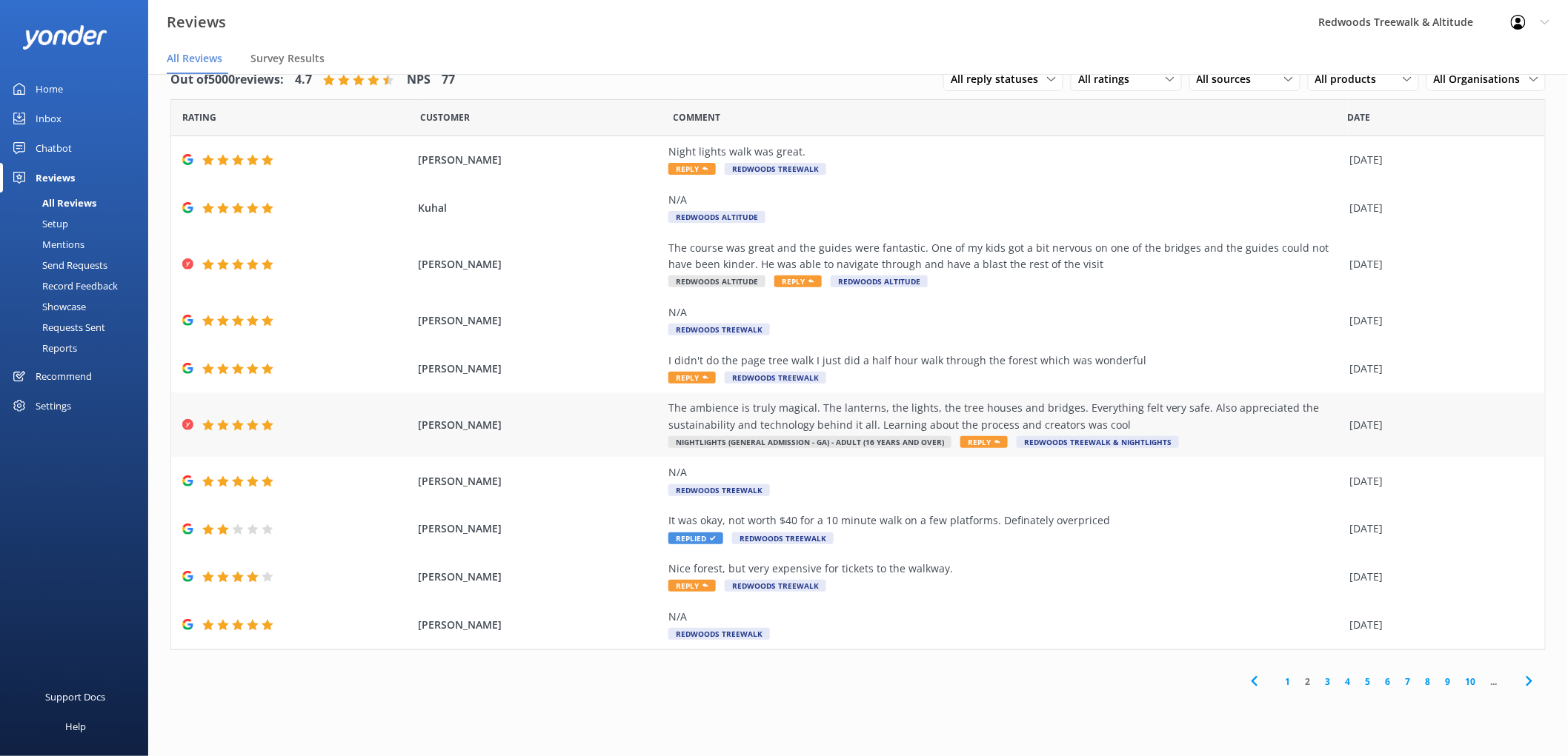
scroll to position [30, 0]
click at [1295, 678] on link "1" at bounding box center [1287, 680] width 20 height 14
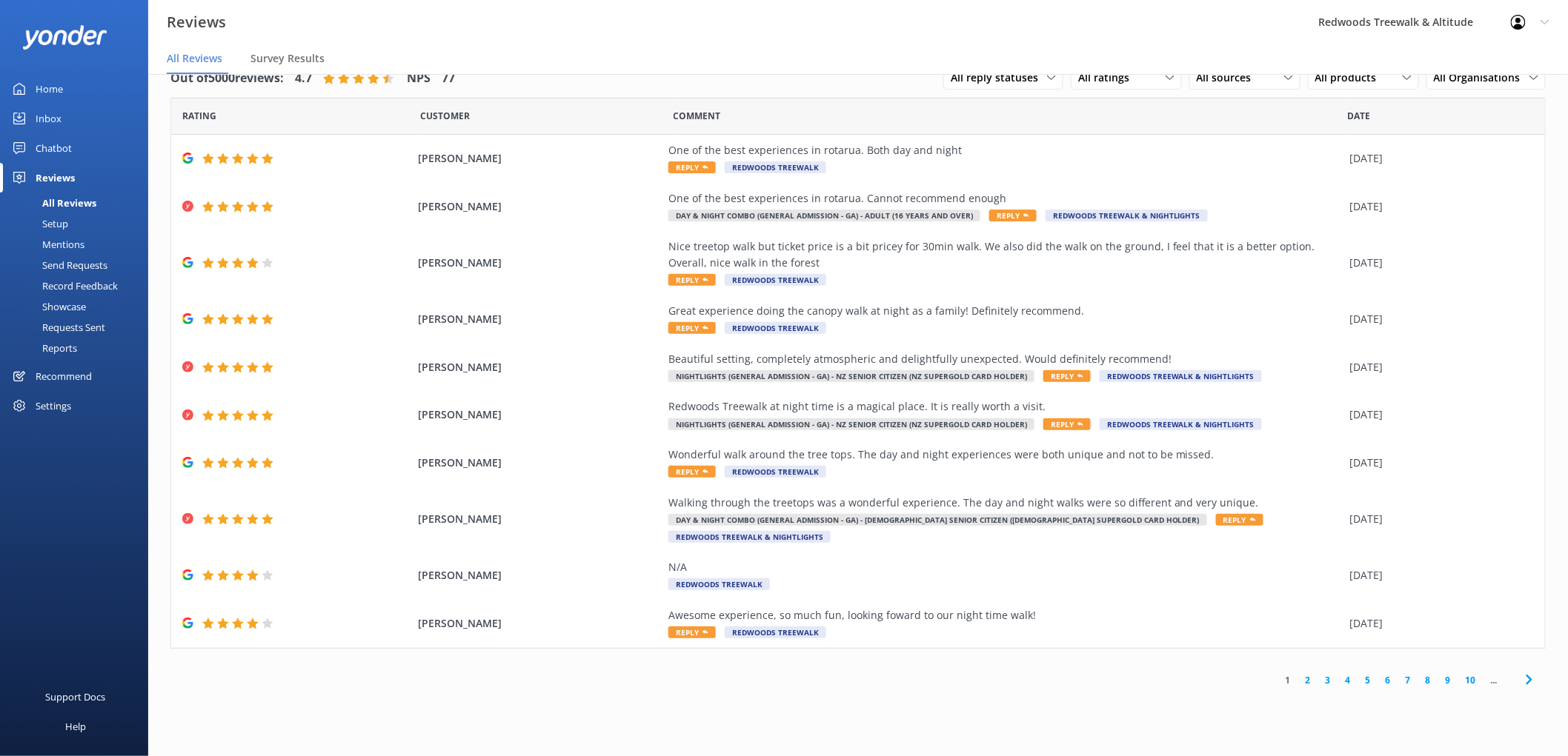
click at [1328, 673] on link "3" at bounding box center [1327, 680] width 20 height 14
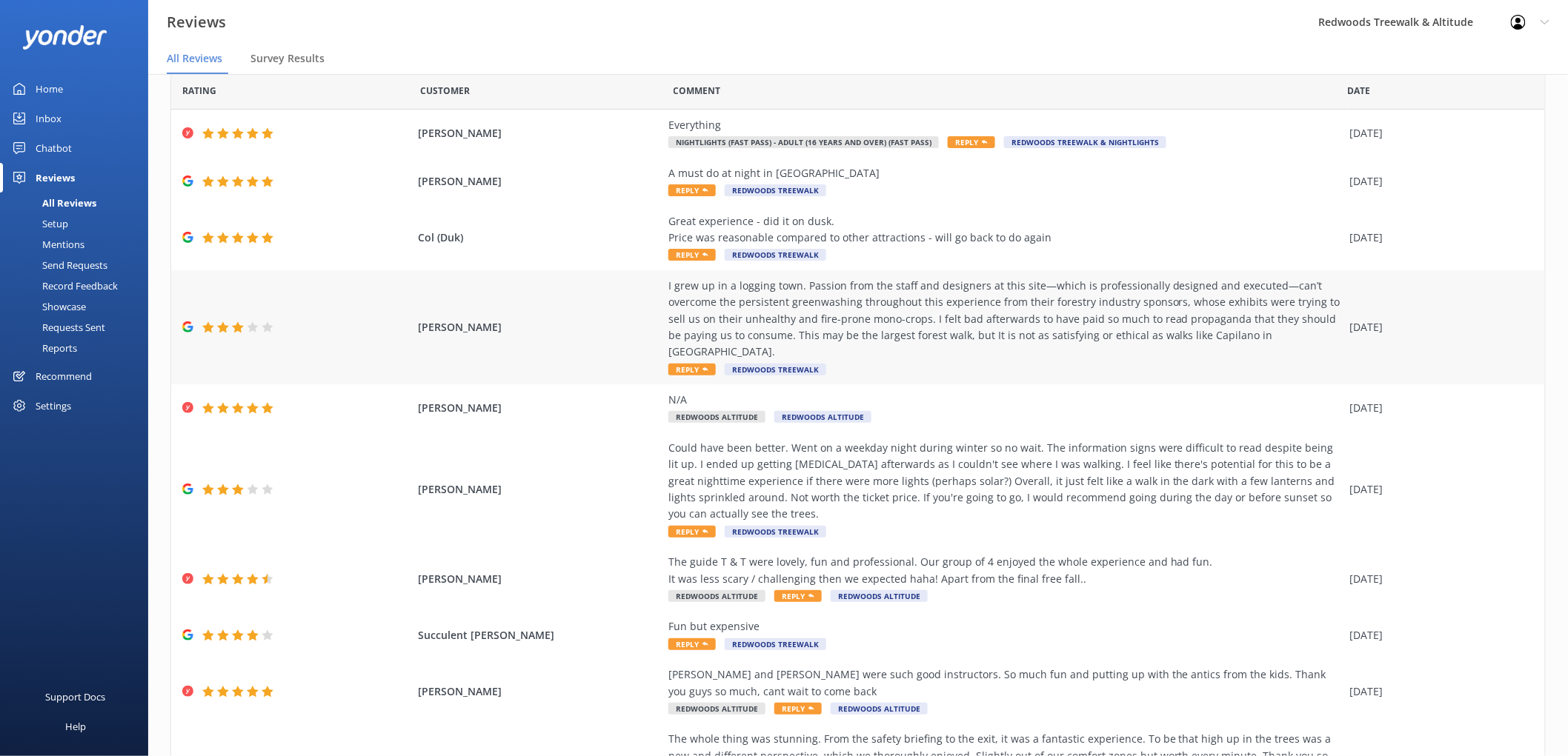
scroll to position [119, 0]
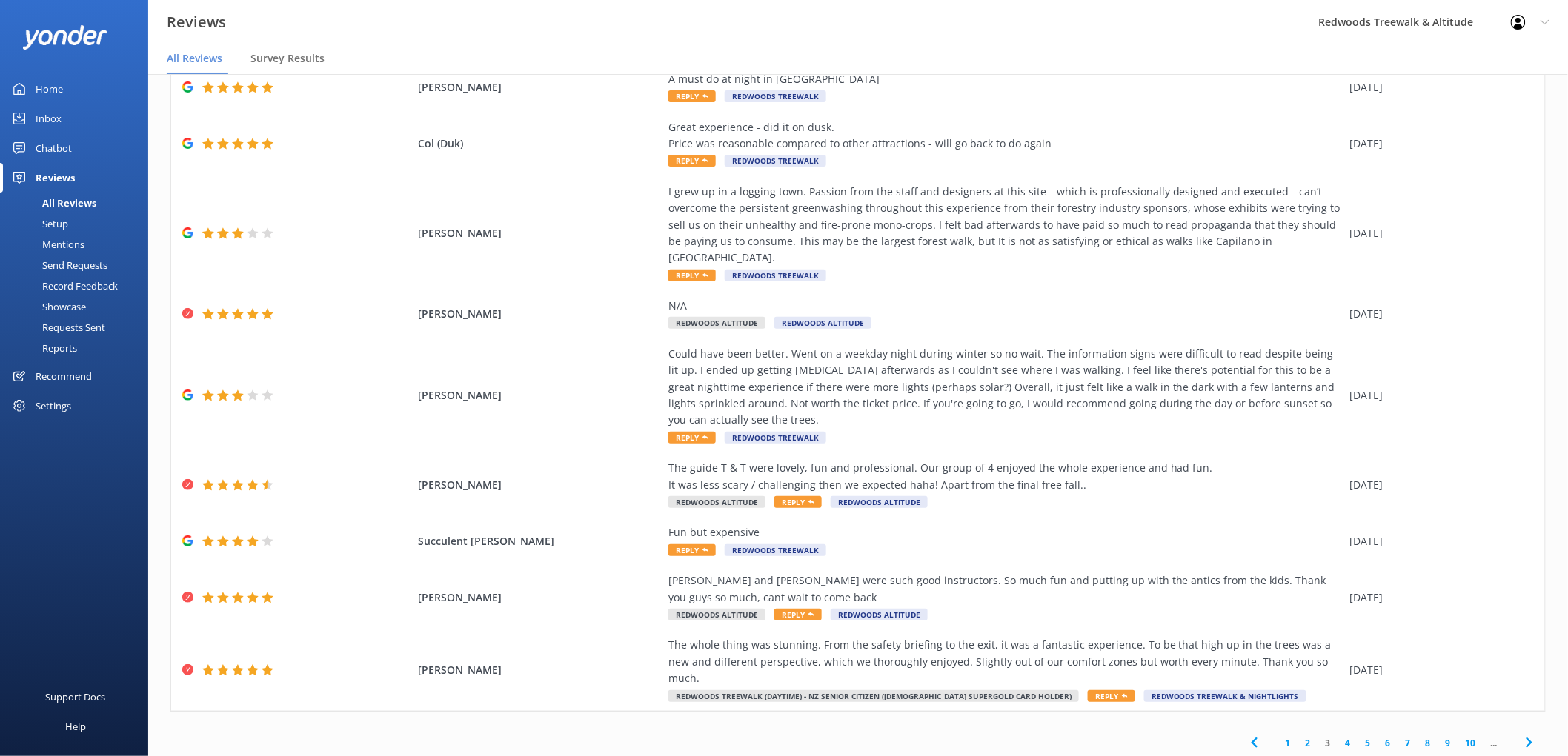
click at [1338, 736] on link "4" at bounding box center [1347, 743] width 20 height 14
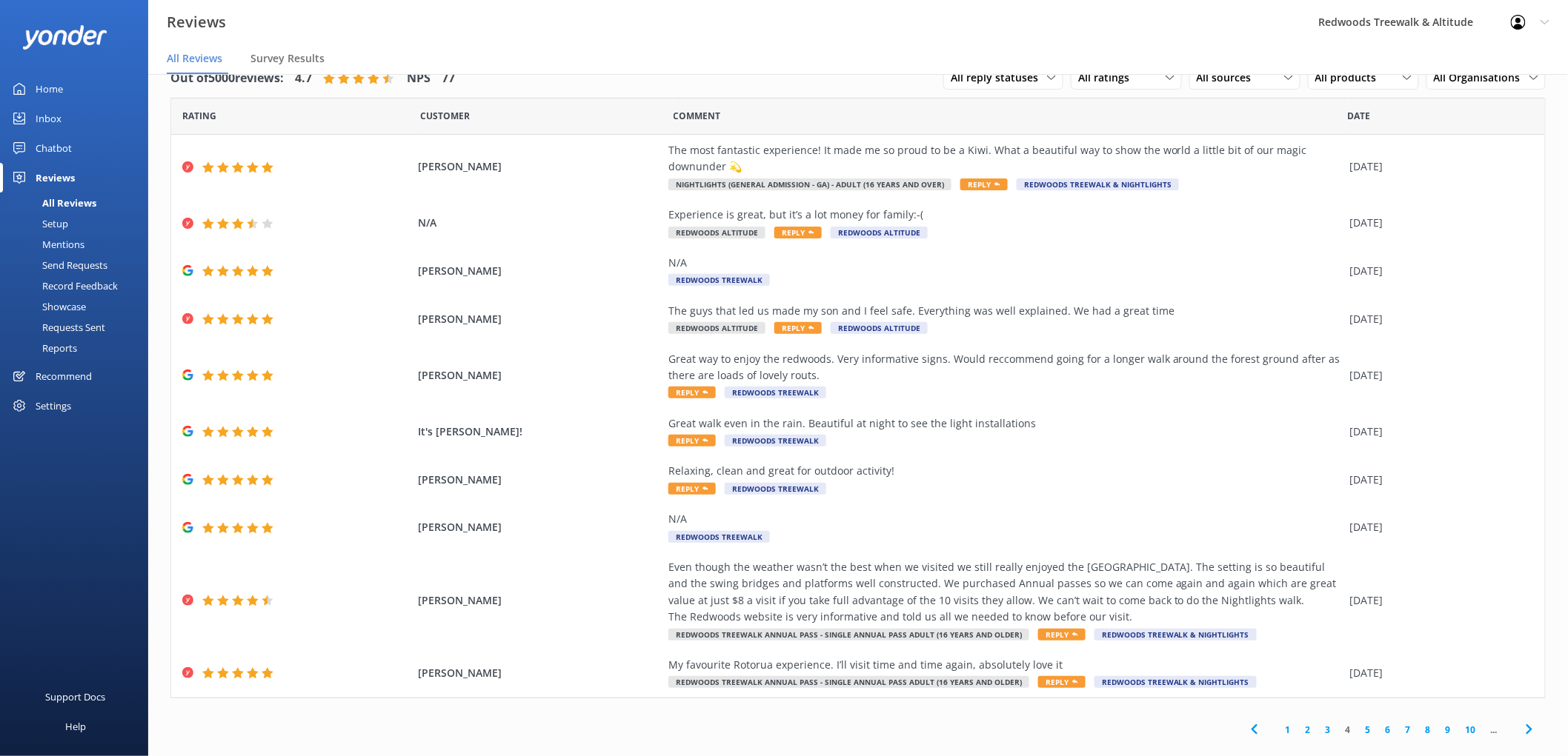
scroll to position [19, 0]
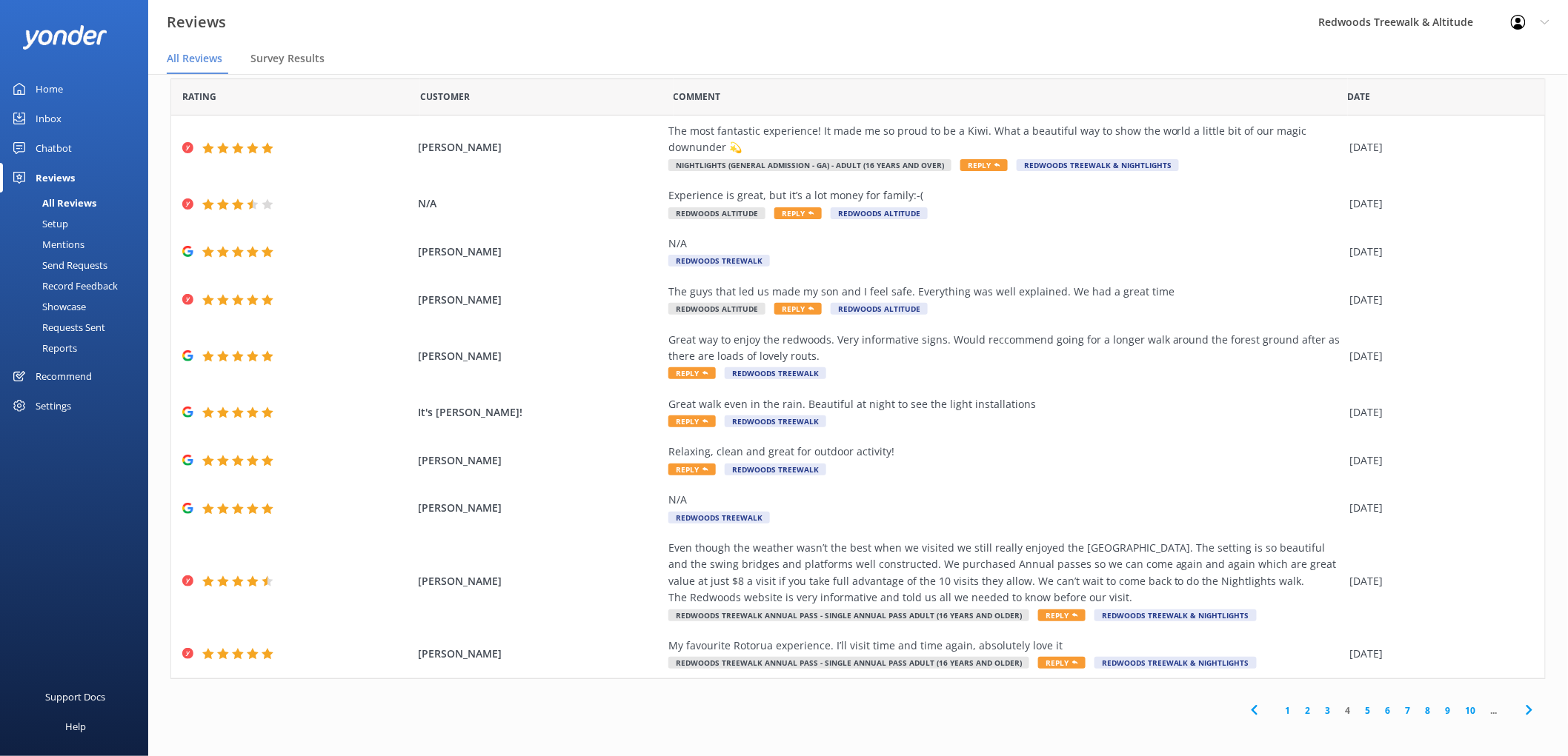
click at [1278, 713] on link "1" at bounding box center [1287, 711] width 20 height 14
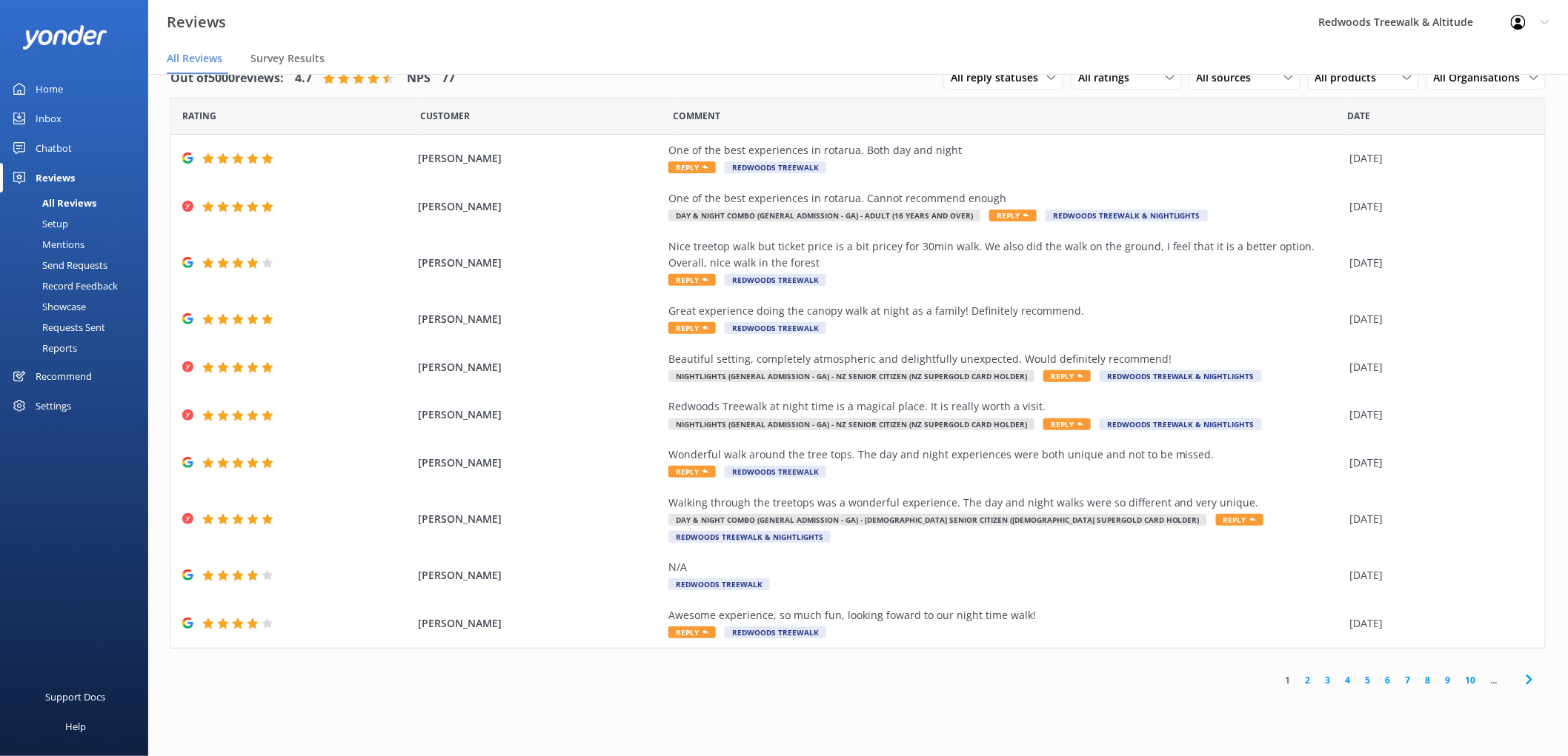
click at [89, 113] on link "Inbox" at bounding box center [74, 118] width 148 height 30
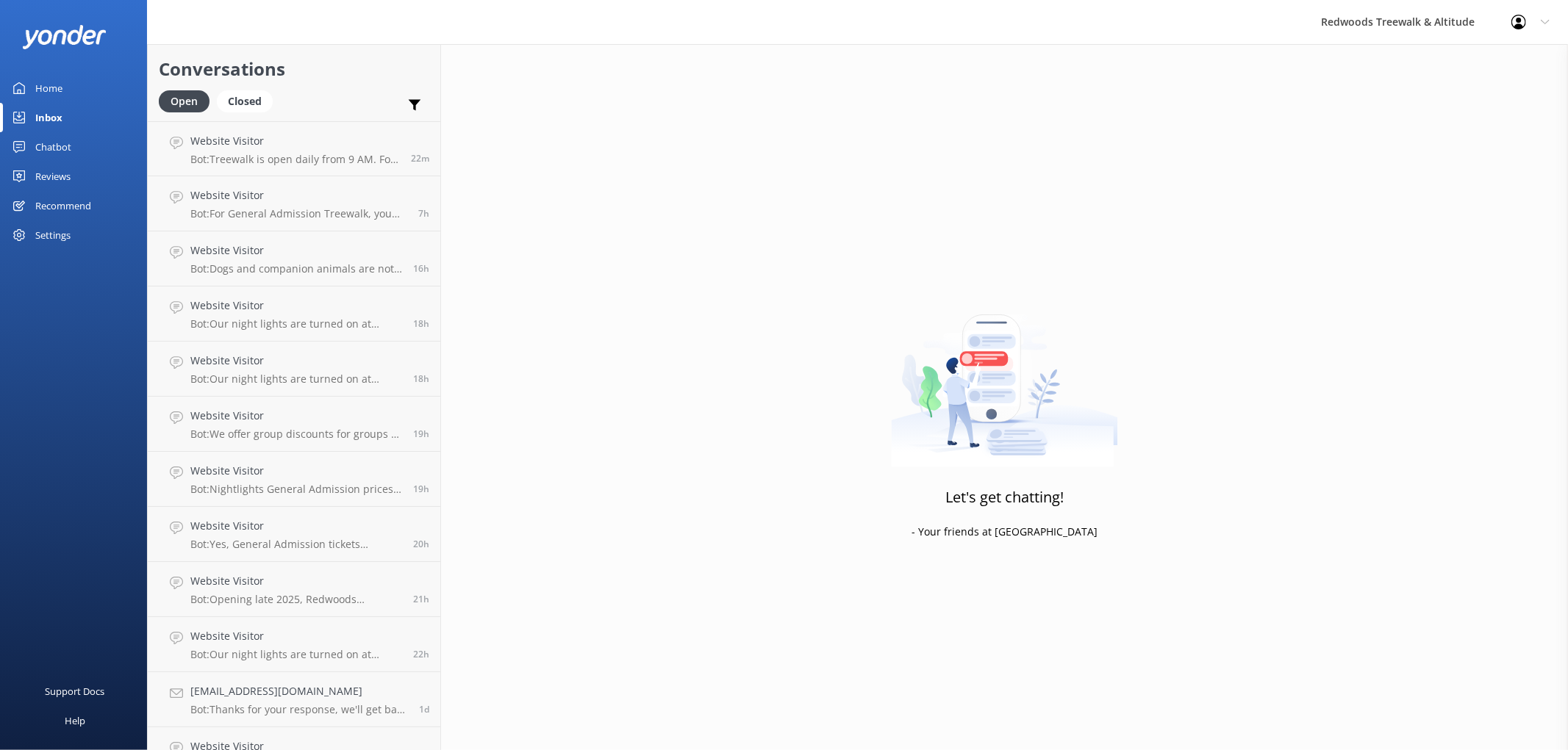
click at [66, 86] on link "Home" at bounding box center [73, 88] width 147 height 29
